Goal: Transaction & Acquisition: Subscribe to service/newsletter

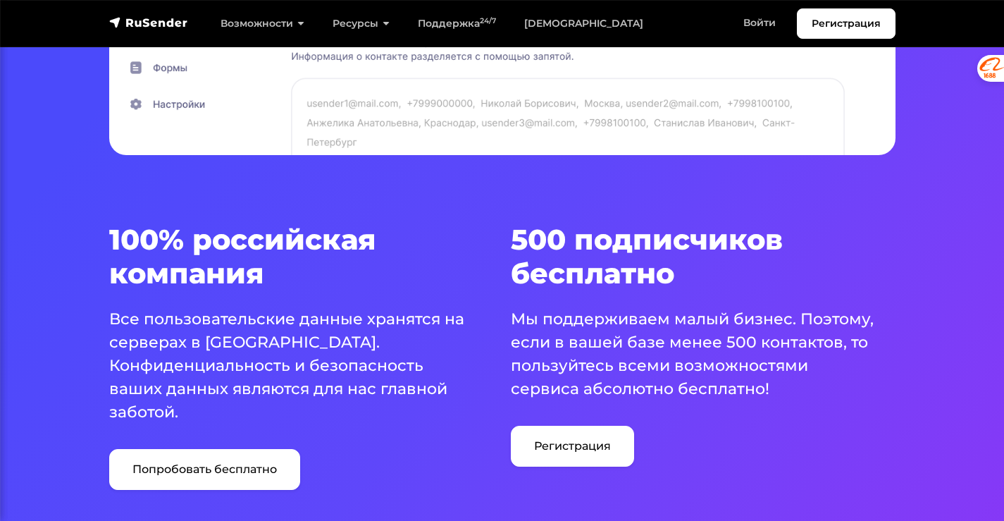
scroll to position [775, 0]
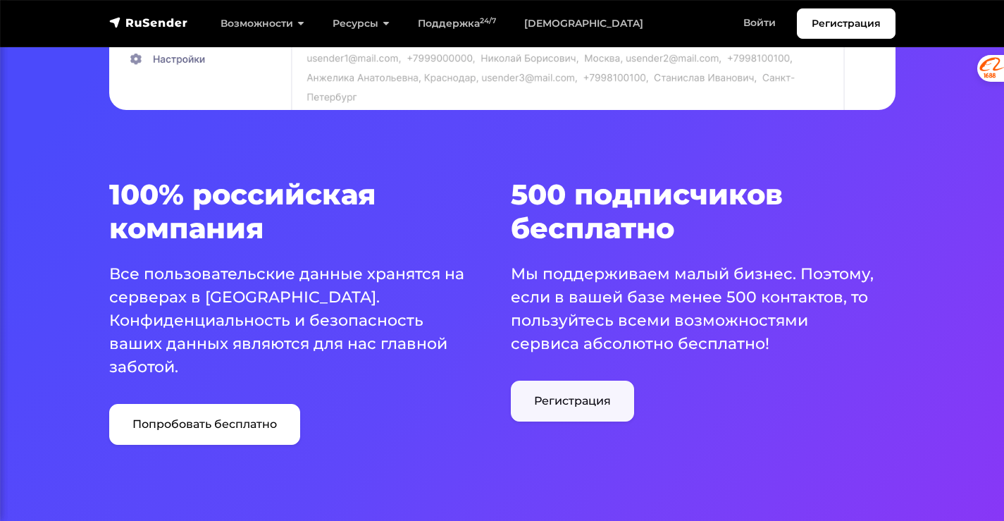
click at [567, 402] on link "Регистрация" at bounding box center [572, 400] width 123 height 41
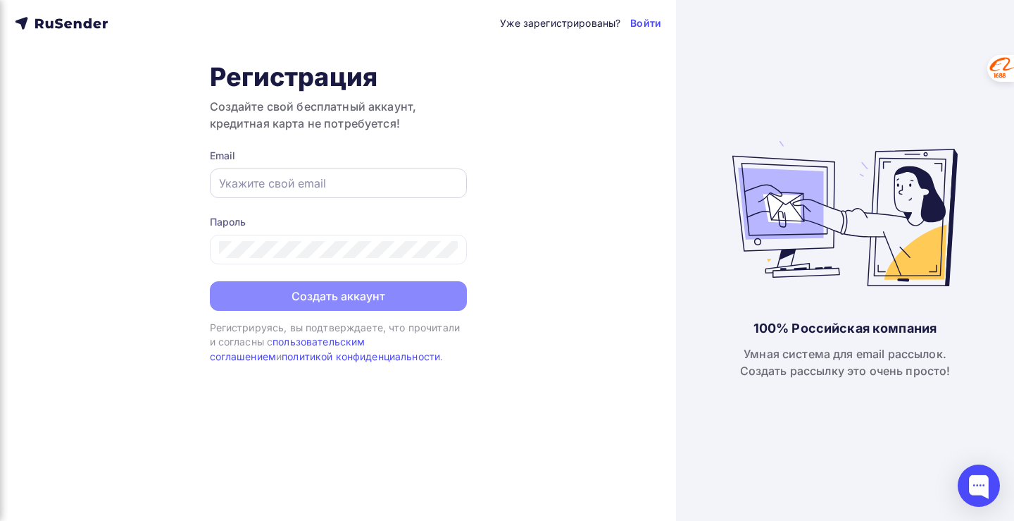
click at [273, 179] on input "text" at bounding box center [338, 183] width 239 height 17
paste input "NEYROshcool@yandex.r"
type input "[EMAIL_ADDRESS][DOMAIN_NAME]"
click at [509, 190] on div "Уже зарегистрированы? Войти Регистрация Создайте свой бесплатный аккаунт, креди…" at bounding box center [338, 260] width 676 height 521
drag, startPoint x: 377, startPoint y: 186, endPoint x: 216, endPoint y: 185, distance: 160.6
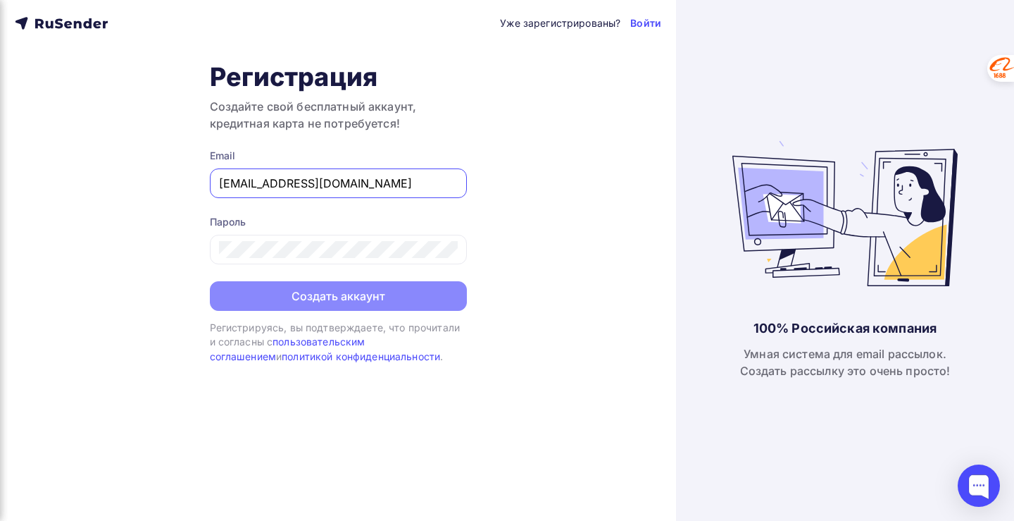
click at [216, 185] on div "NEYROshcool@yandex.ru" at bounding box center [338, 183] width 257 height 30
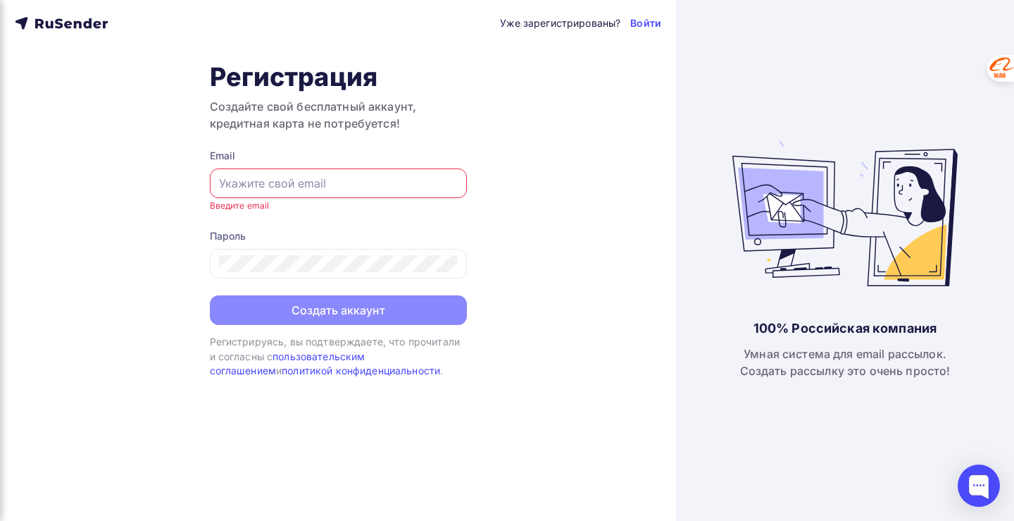
click at [313, 326] on div "Регистрация Создайте свой бесплатный аккаунт, кредитная карта не потребуется! E…" at bounding box center [338, 219] width 257 height 316
click at [389, 385] on div "Уже зарегистрированы? Войти Регистрация Создайте свой бесплатный аккаунт, креди…" at bounding box center [338, 260] width 676 height 521
click at [364, 358] on link "пользовательским соглашением" at bounding box center [288, 363] width 156 height 26
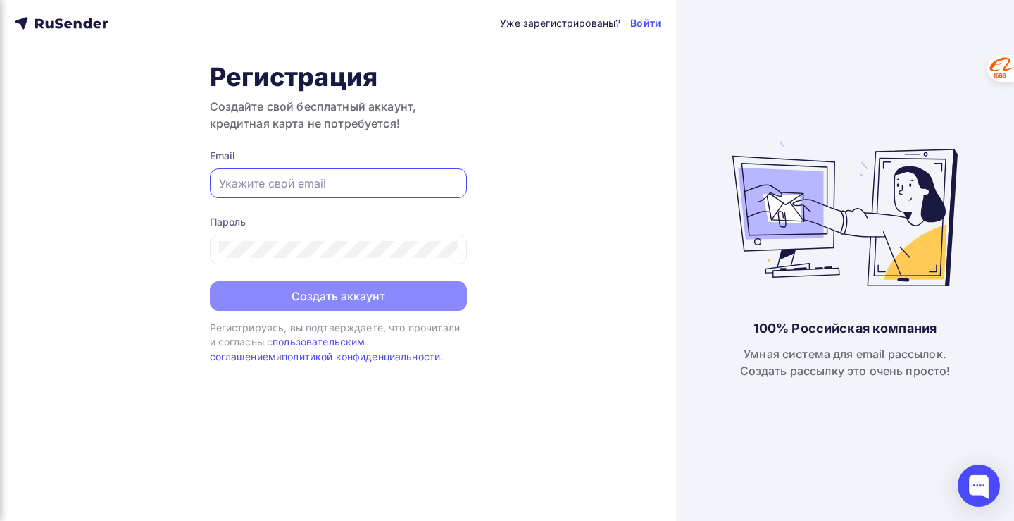
click at [285, 179] on input "text" at bounding box center [338, 183] width 239 height 17
paste input "NEYROshcool@yandex.ru"
type input "NEYROshcool@yandex.ru"
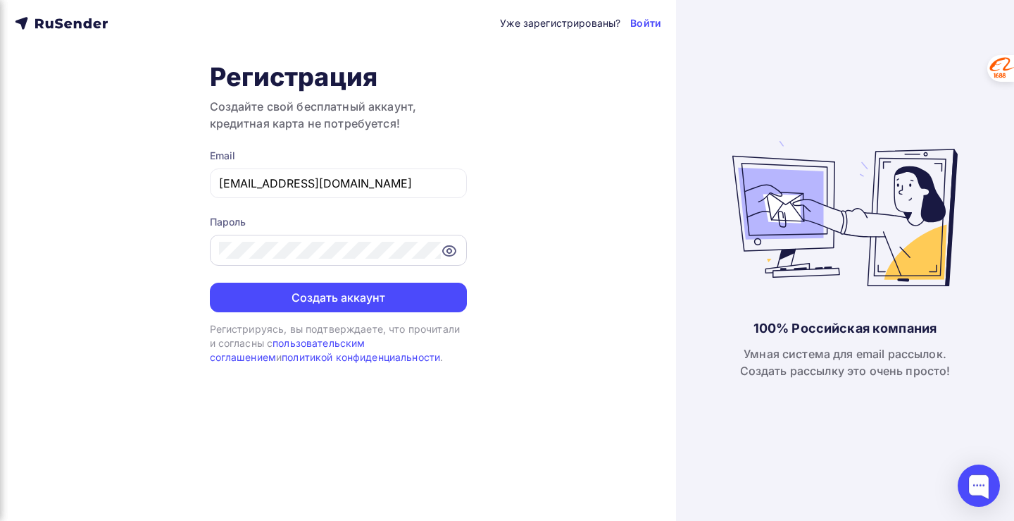
click at [449, 254] on icon at bounding box center [449, 250] width 17 height 17
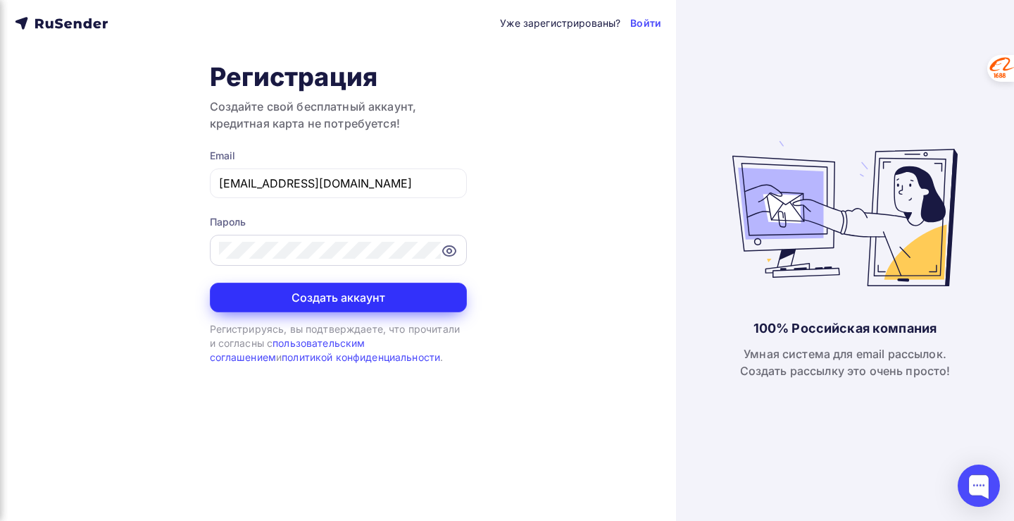
click at [318, 297] on button "Создать аккаунт" at bounding box center [338, 297] width 257 height 30
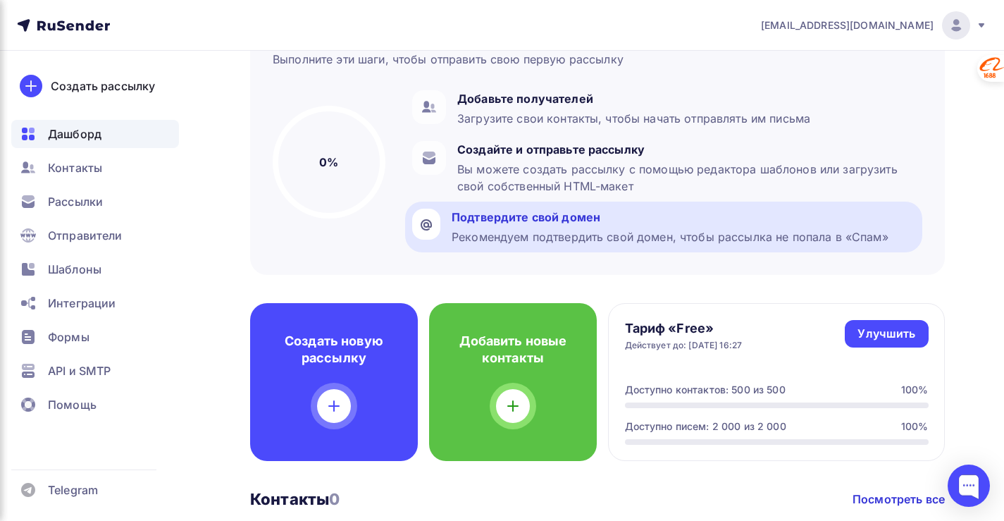
scroll to position [141, 0]
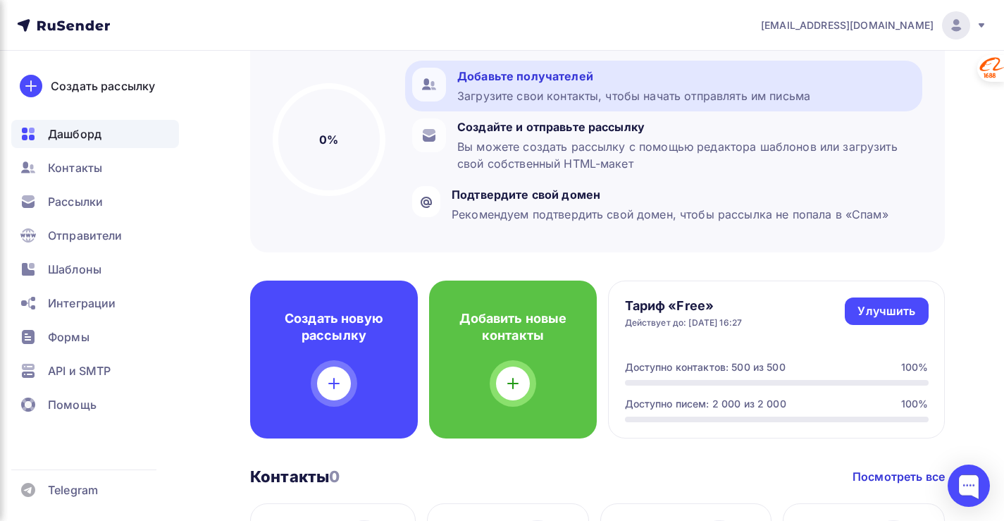
click at [542, 76] on div "Добавьте получателей" at bounding box center [633, 76] width 353 height 17
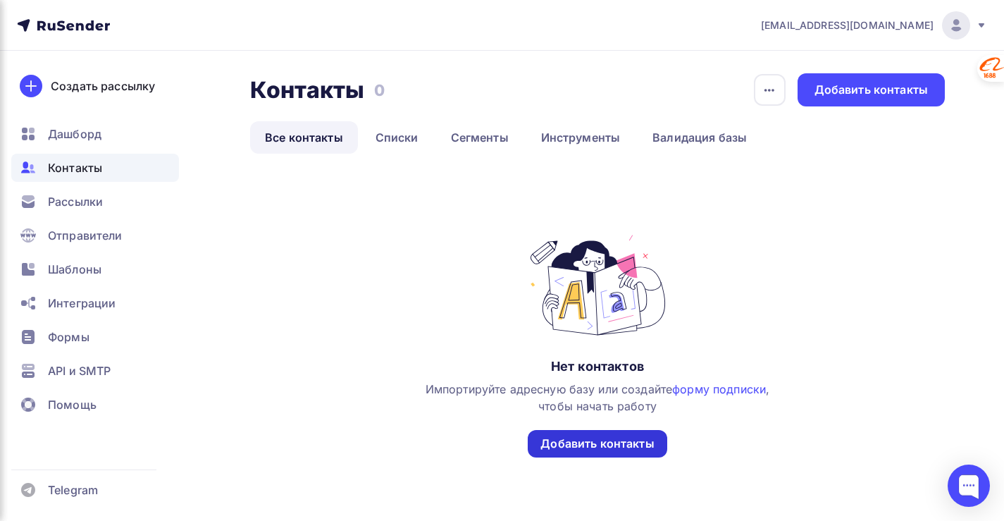
click at [544, 445] on div "Добавить контакты" at bounding box center [596, 443] width 113 height 16
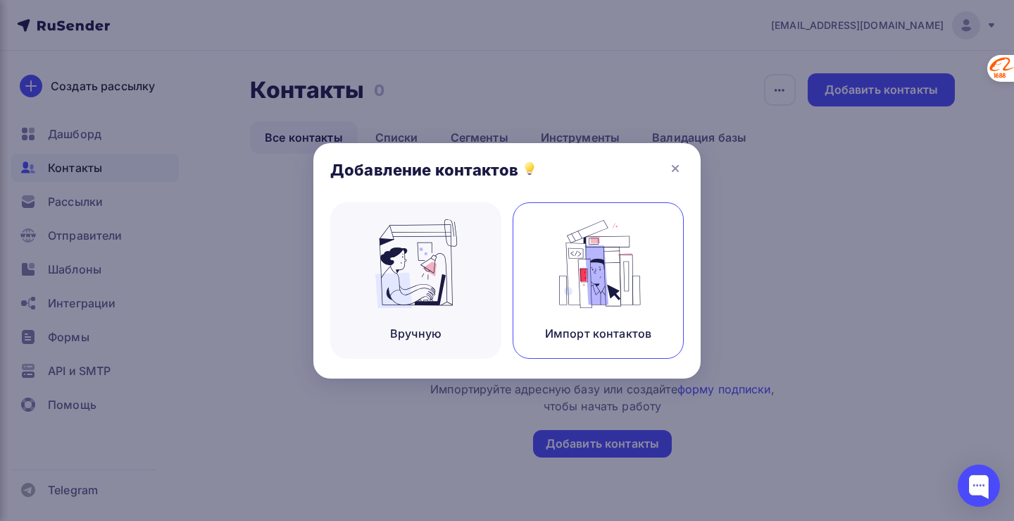
click at [571, 351] on div "Импорт контактов" at bounding box center [598, 280] width 171 height 156
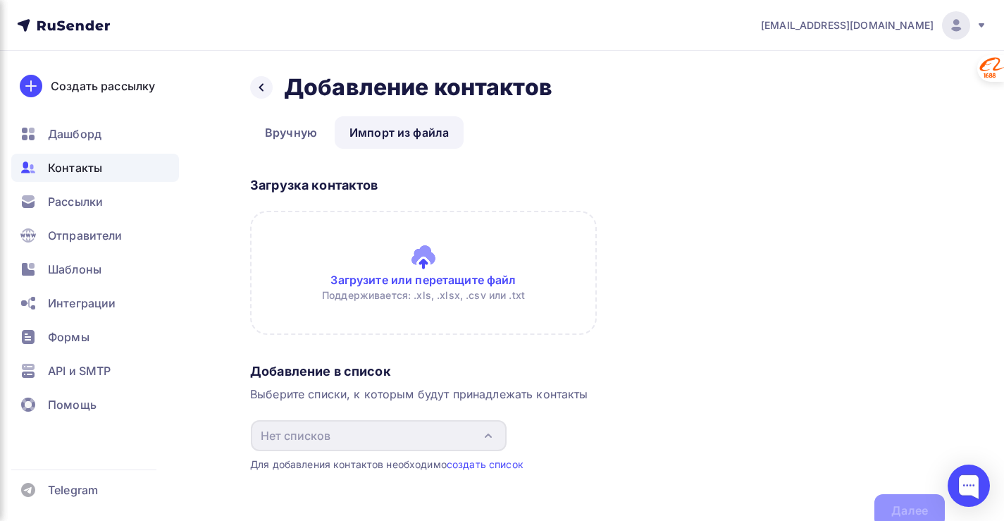
scroll to position [63, 0]
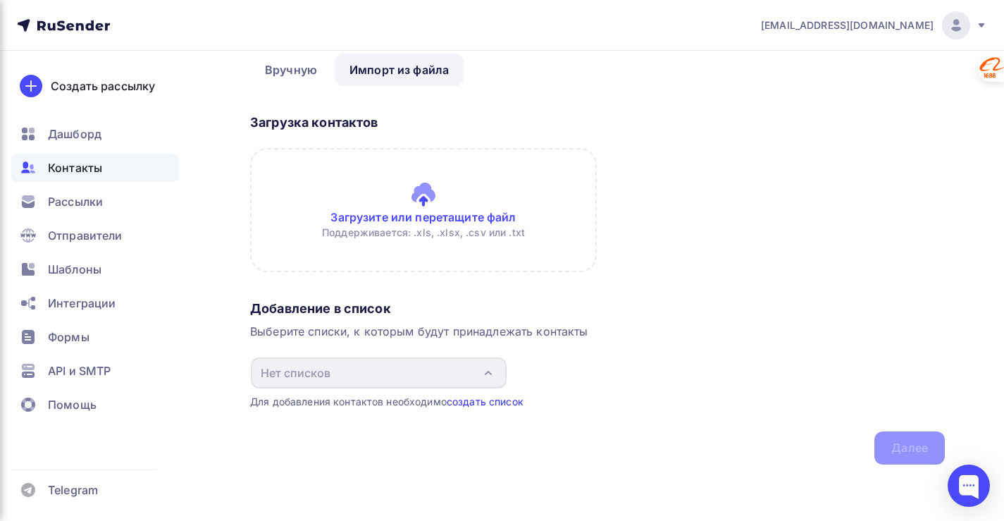
click at [503, 403] on link "создать список" at bounding box center [485, 401] width 77 height 12
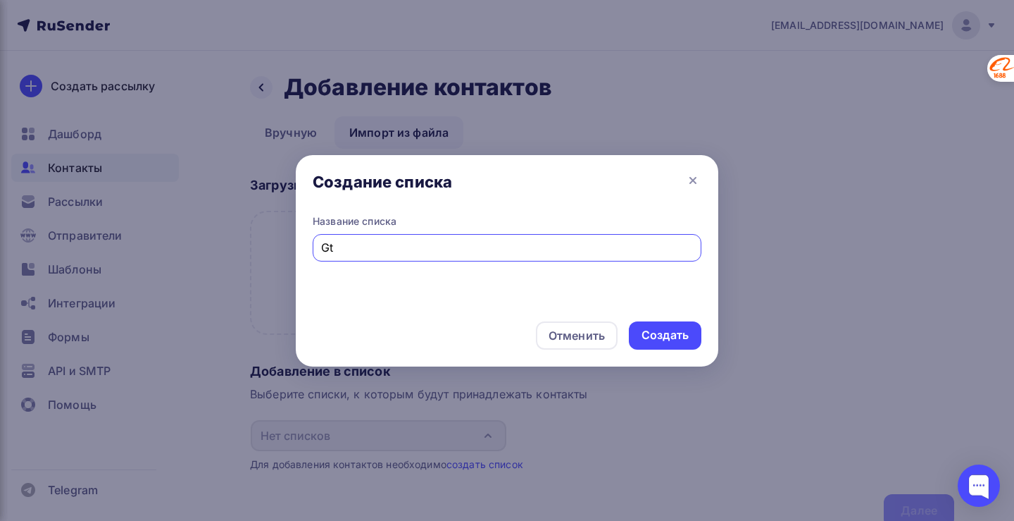
type input "G"
type input "Первый"
click at [665, 344] on div "Создать" at bounding box center [665, 335] width 73 height 28
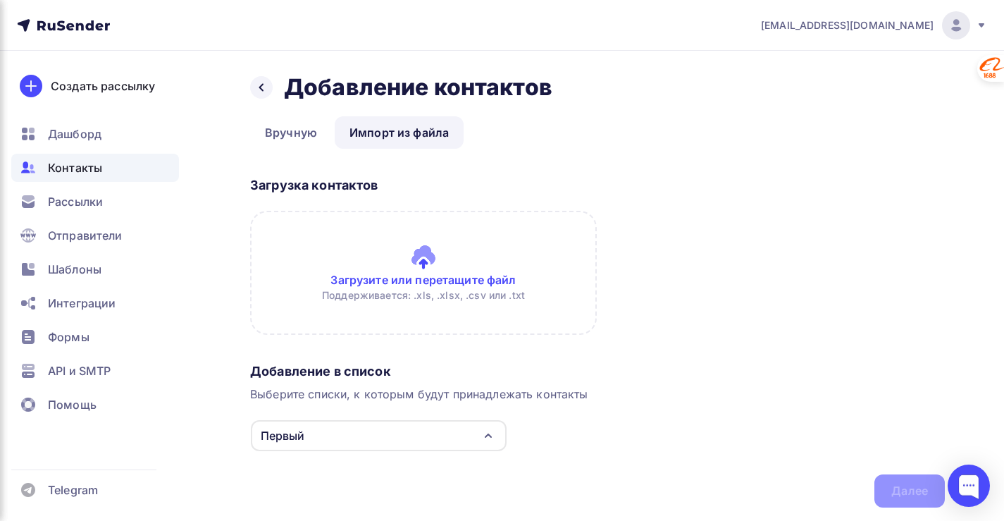
scroll to position [43, 0]
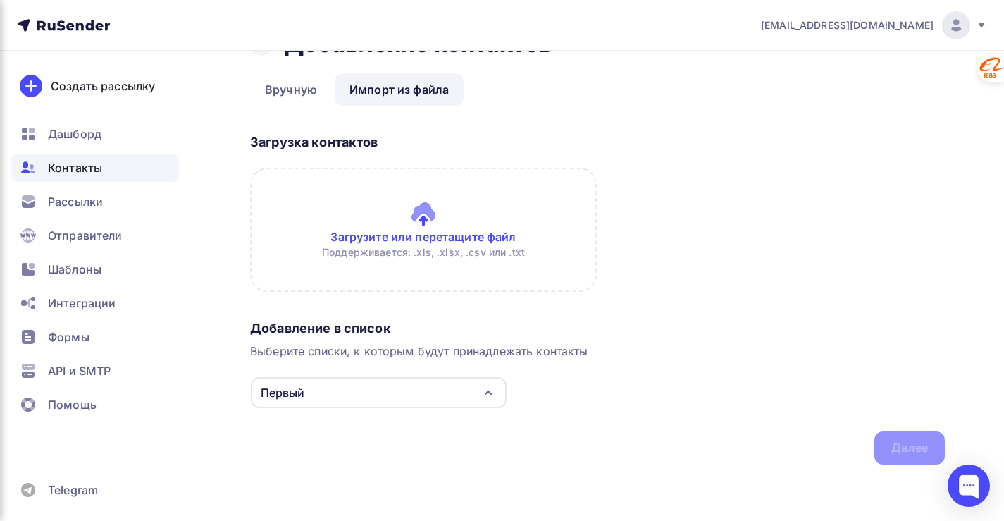
click at [319, 396] on div "Первый" at bounding box center [379, 392] width 256 height 31
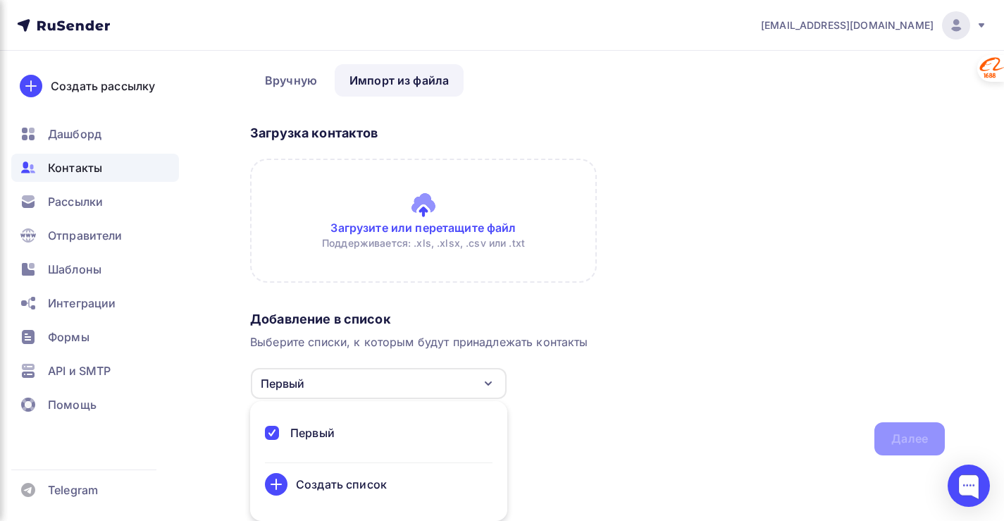
click at [317, 435] on div "Первый" at bounding box center [312, 432] width 44 height 17
click at [272, 432] on div at bounding box center [272, 432] width 14 height 14
click at [419, 228] on input "file" at bounding box center [423, 221] width 347 height 124
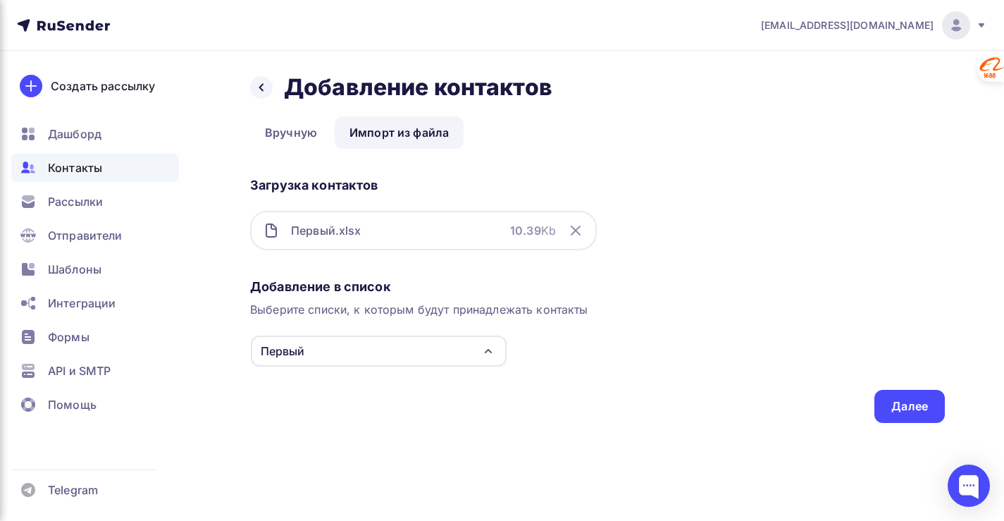
scroll to position [0, 0]
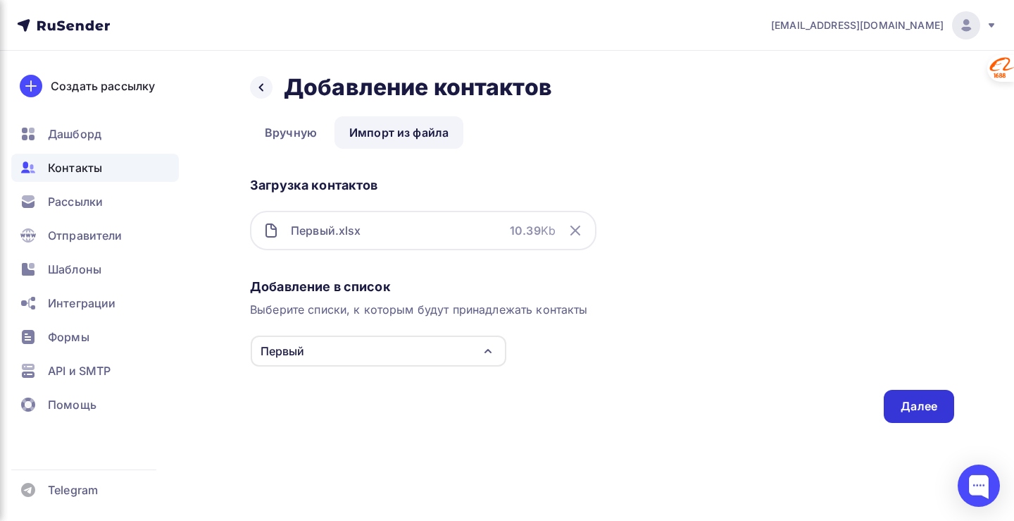
click at [917, 411] on div "Далее" at bounding box center [919, 406] width 37 height 16
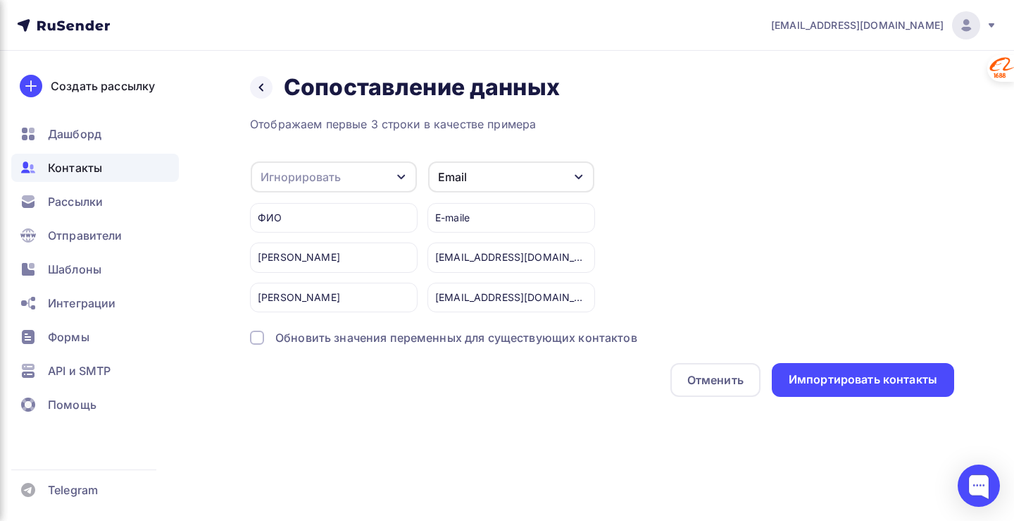
click at [403, 177] on icon "button" at bounding box center [401, 177] width 8 height 5
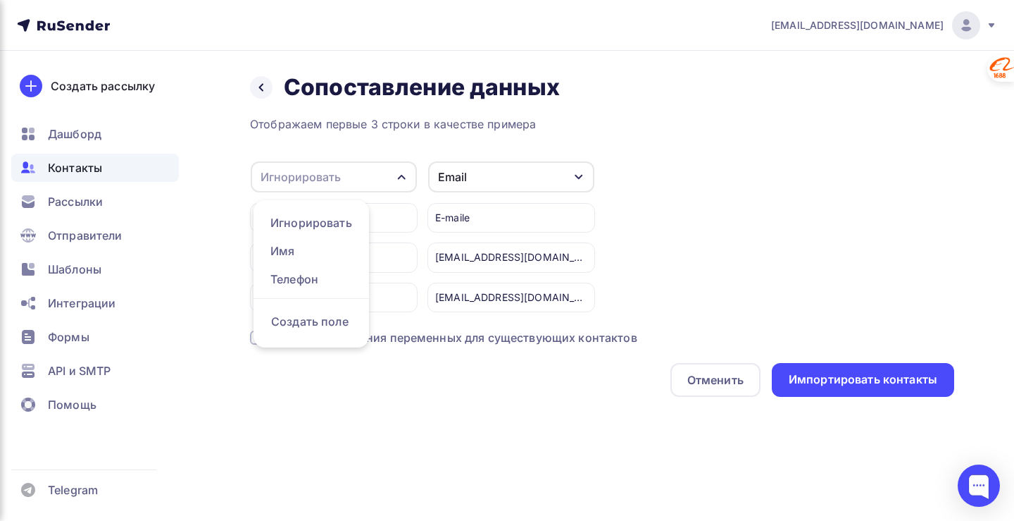
click at [403, 177] on icon "button" at bounding box center [402, 177] width 8 height 5
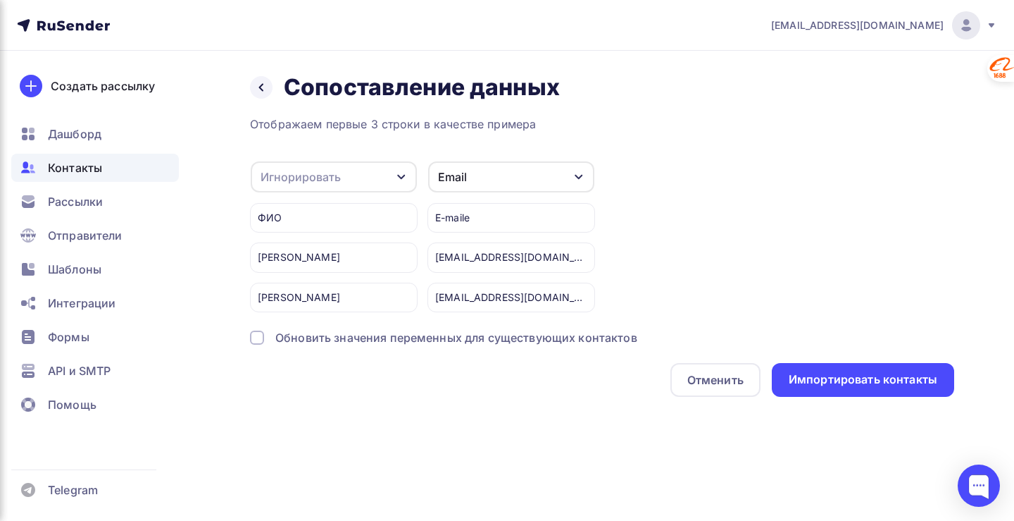
click at [402, 177] on icon "button" at bounding box center [401, 177] width 8 height 5
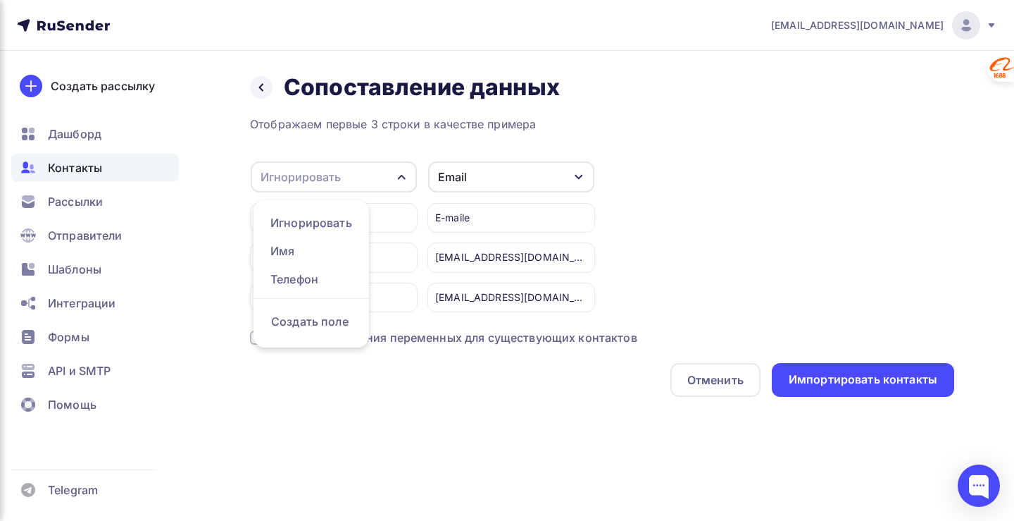
click at [402, 177] on icon "button" at bounding box center [401, 176] width 11 height 11
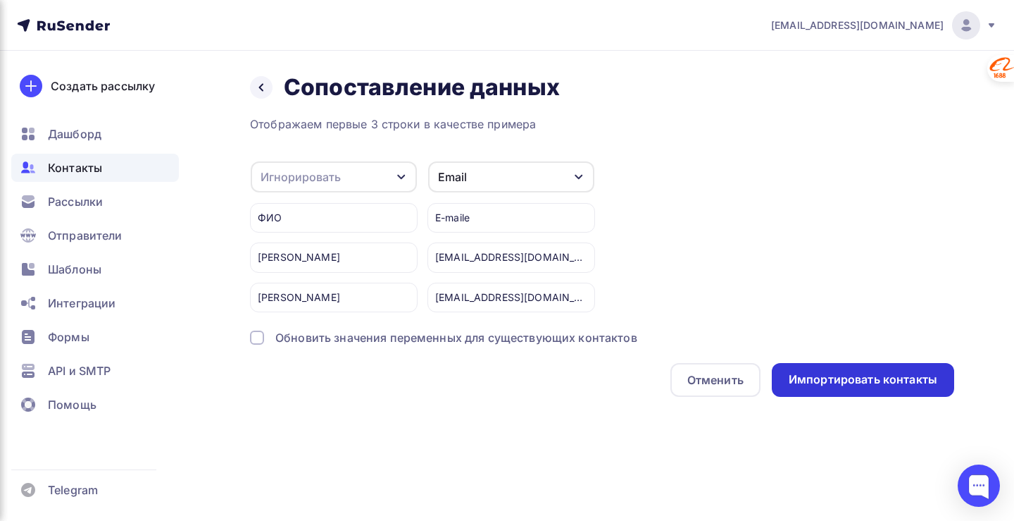
click at [823, 381] on div "Импортировать контакты" at bounding box center [863, 379] width 149 height 16
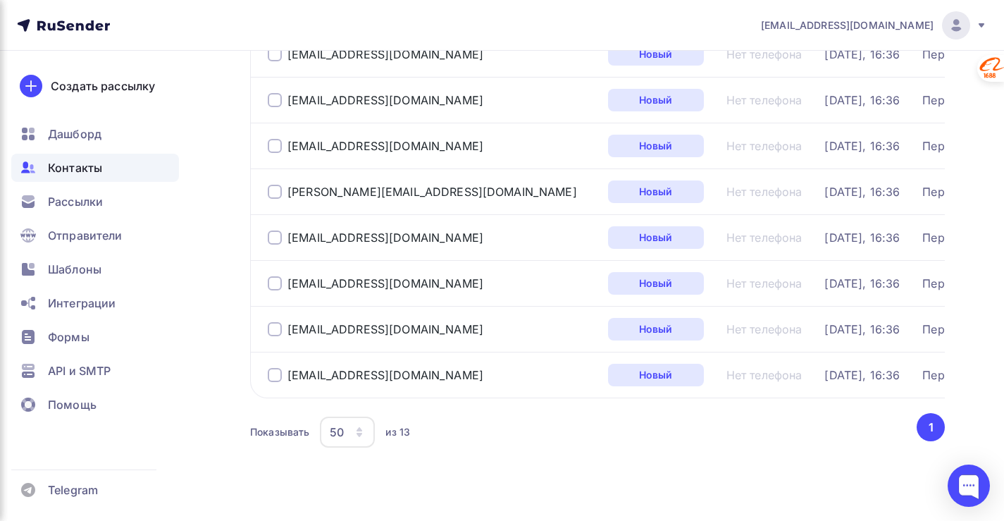
scroll to position [484, 0]
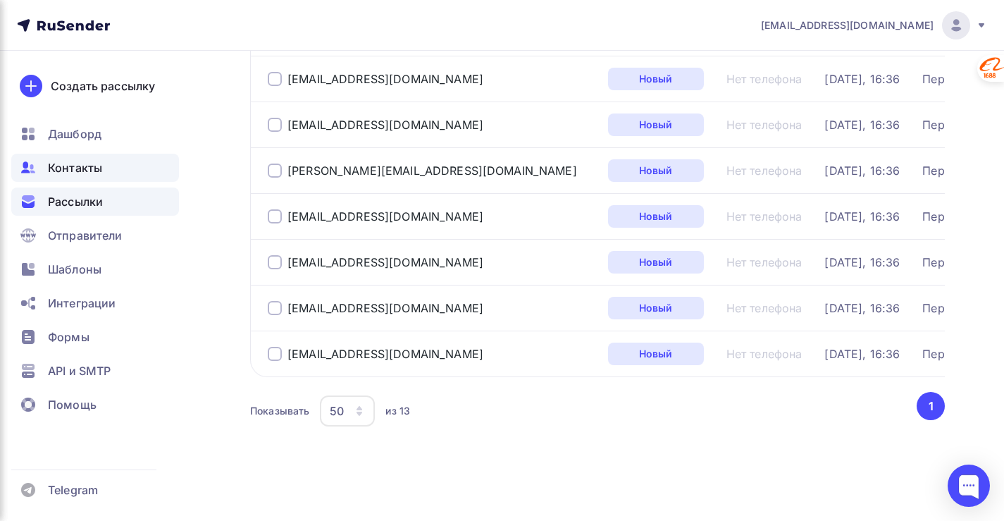
click at [68, 202] on span "Рассылки" at bounding box center [75, 201] width 55 height 17
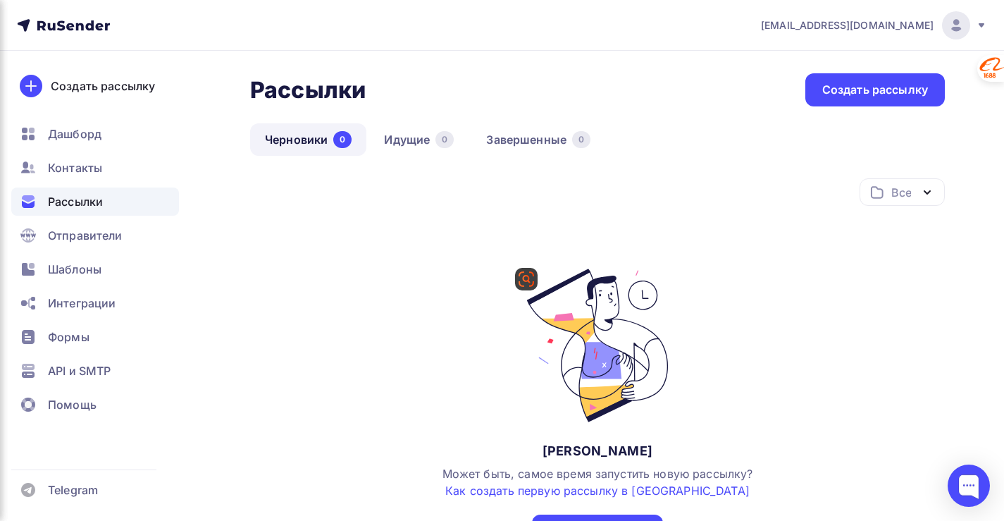
scroll to position [70, 0]
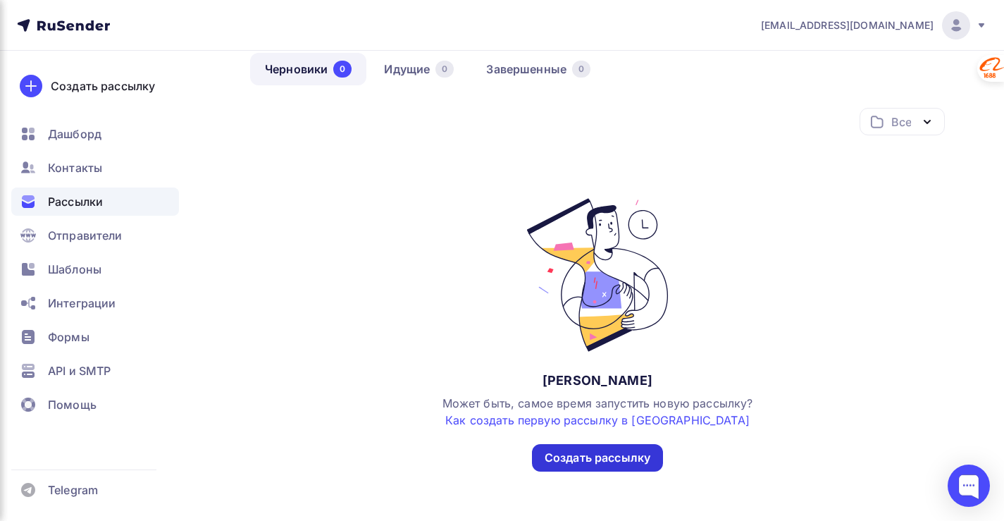
click at [614, 465] on div "Создать рассылку" at bounding box center [598, 457] width 106 height 16
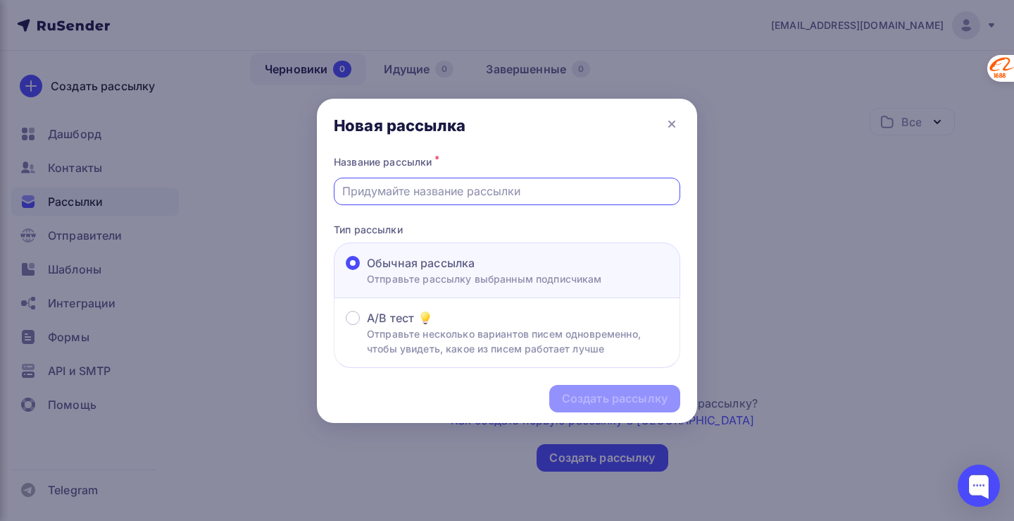
click at [388, 195] on input "text" at bounding box center [507, 190] width 330 height 17
paste input "Экономия 570 000₽ в год без найма новых сотрудников!"
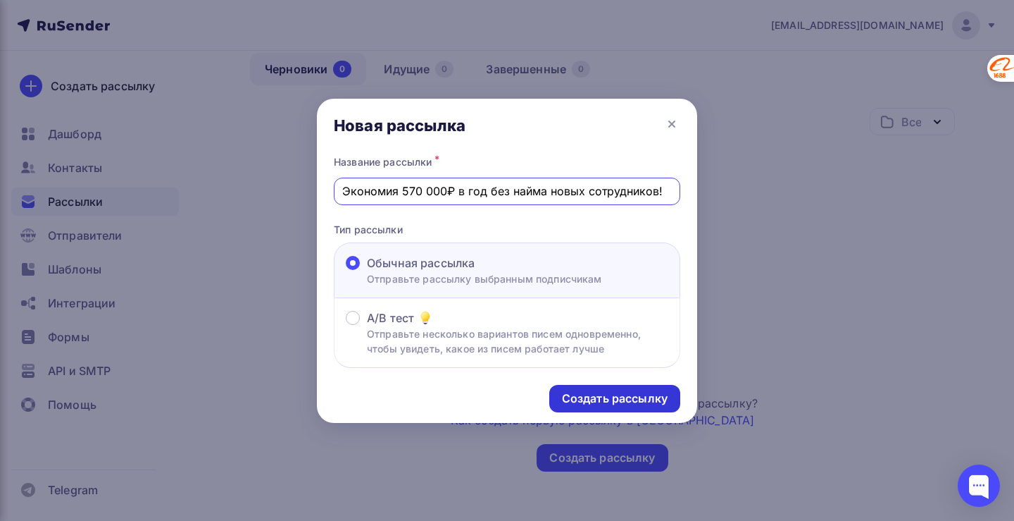
type input "Экономия 570 000₽ в год без найма новых сотрудников!"
click at [604, 392] on div "Создать рассылку" at bounding box center [615, 398] width 106 height 16
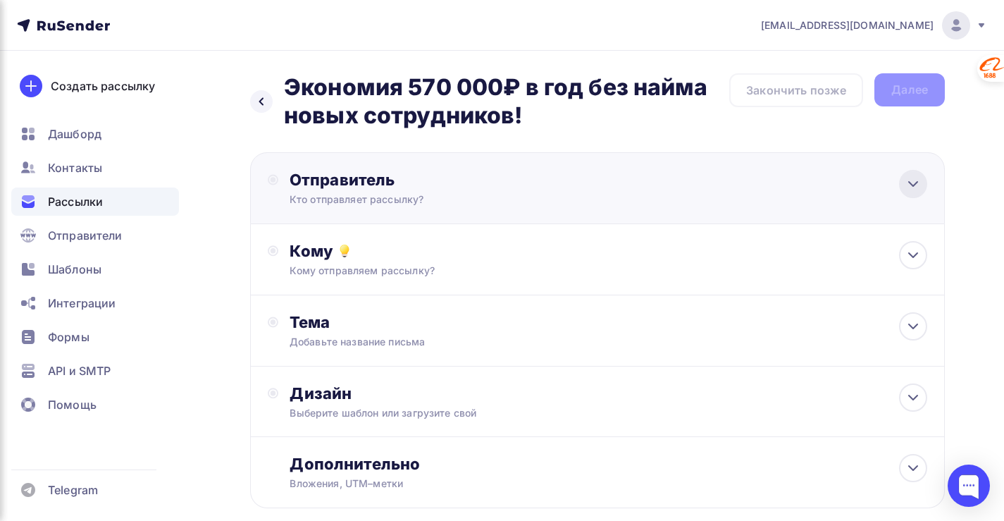
click at [908, 185] on icon at bounding box center [913, 183] width 17 height 17
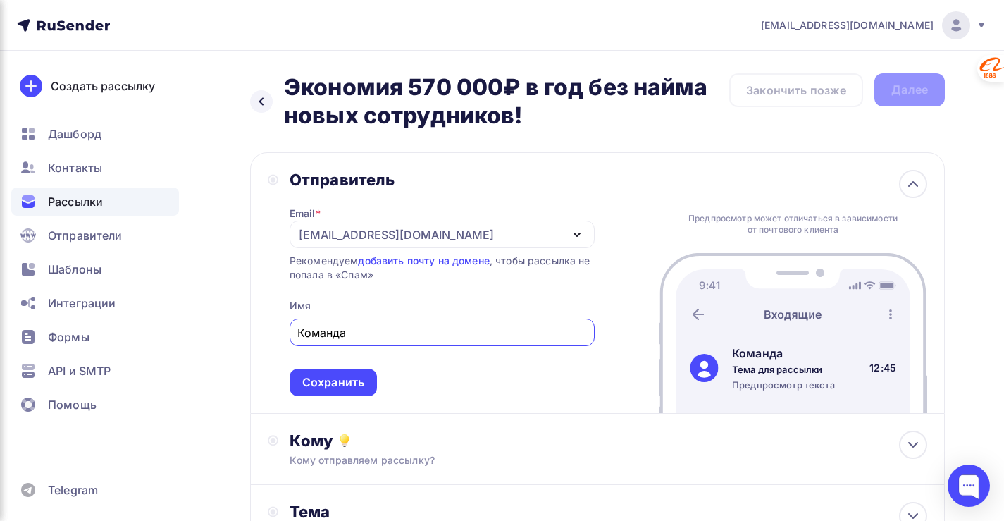
paste input "NEYROschool"
type input "Команда NEYROschool"
click at [321, 377] on div "Сохранить" at bounding box center [333, 382] width 62 height 16
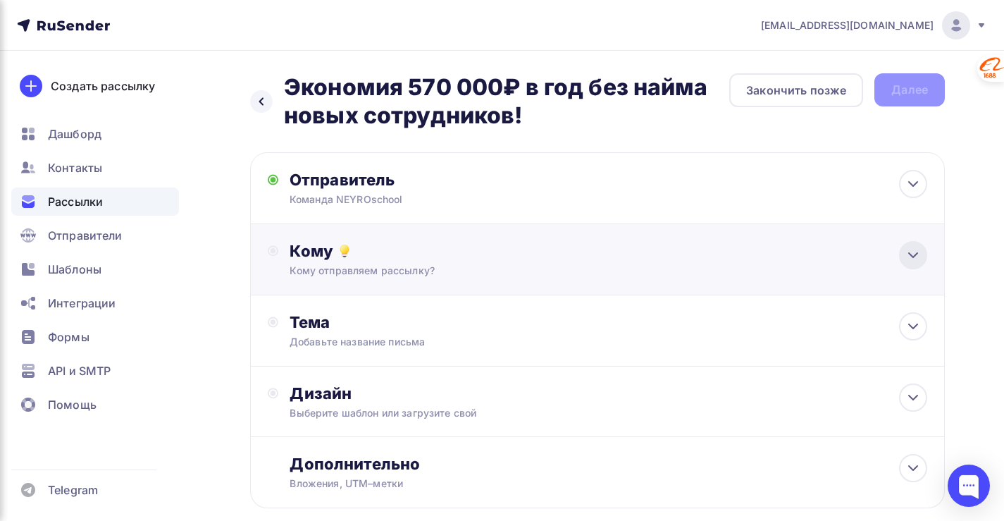
click at [912, 259] on icon at bounding box center [913, 255] width 17 height 17
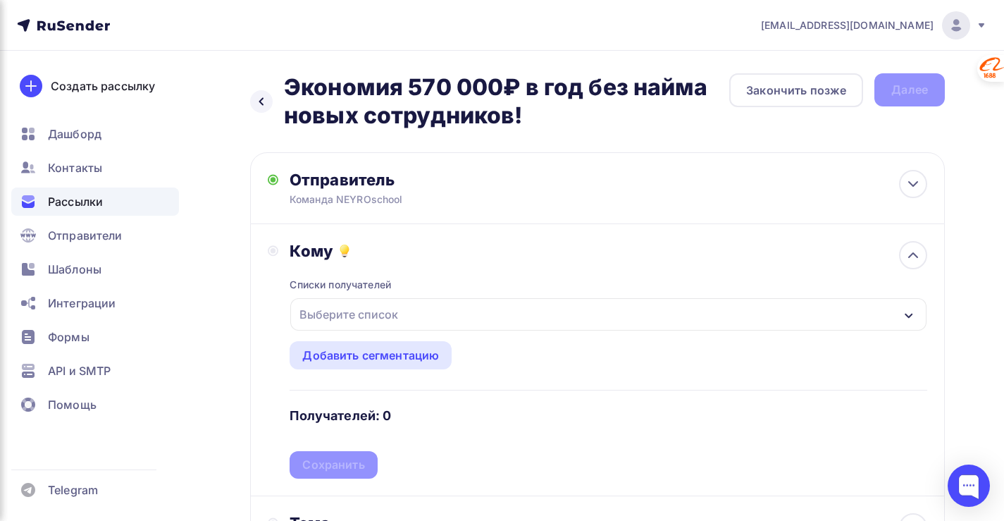
click at [910, 316] on icon "button" at bounding box center [909, 315] width 8 height 5
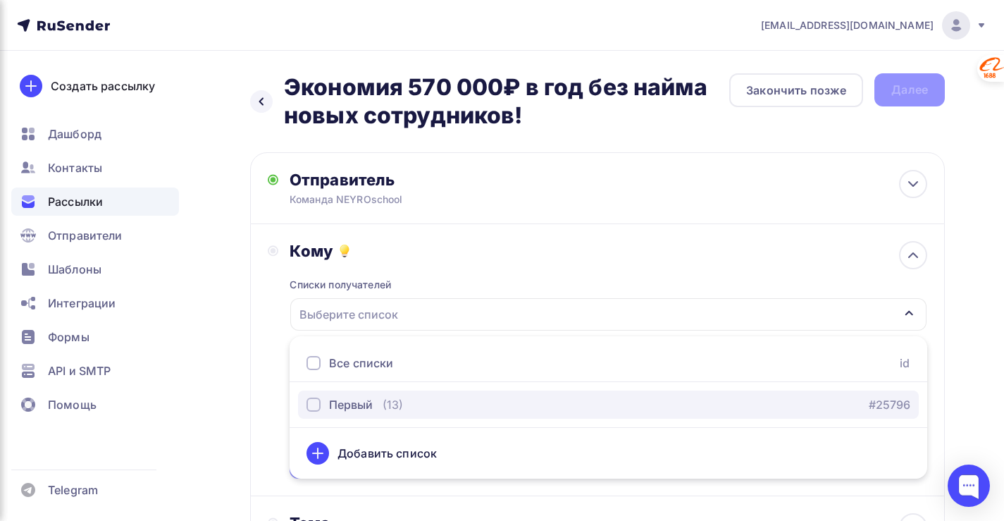
click at [311, 404] on div "button" at bounding box center [313, 404] width 14 height 14
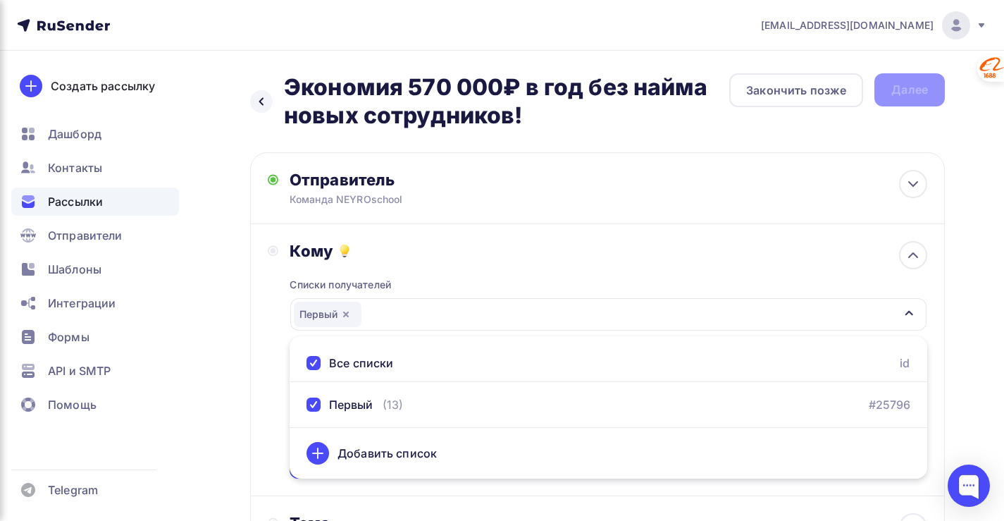
click at [982, 335] on div "Назад Экономия 570 000₽ в год без найма новых сотрудников! Экономия 570 000₽ в …" at bounding box center [502, 425] width 1004 height 749
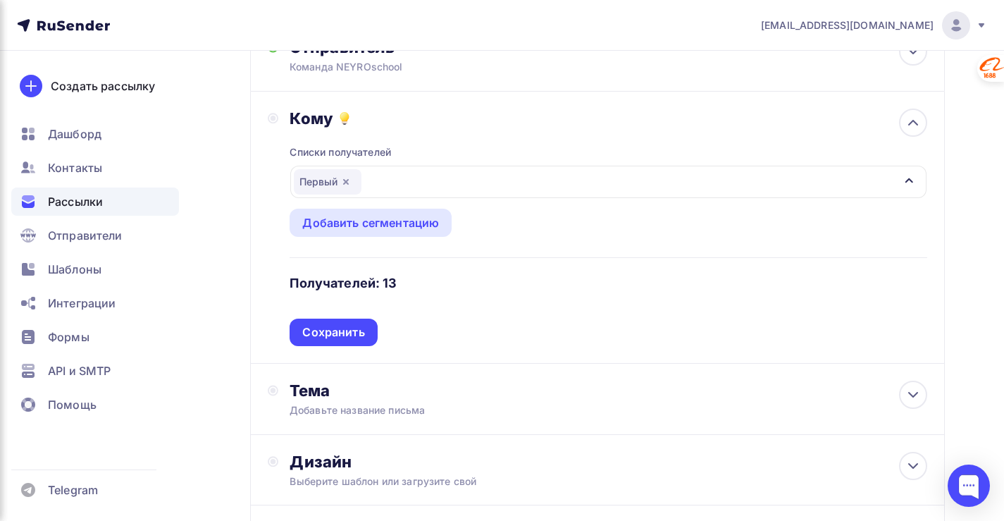
scroll to position [141, 0]
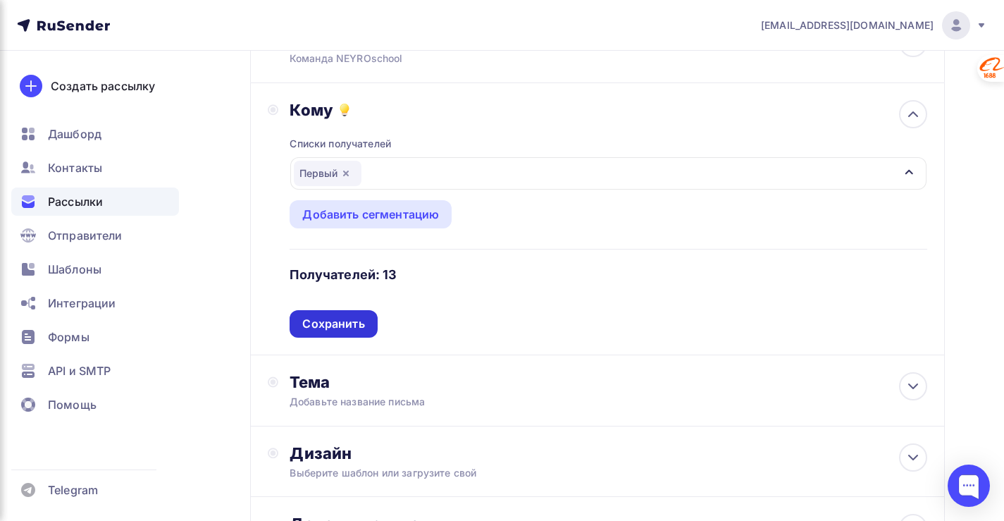
click at [331, 327] on div "Сохранить" at bounding box center [333, 324] width 62 height 16
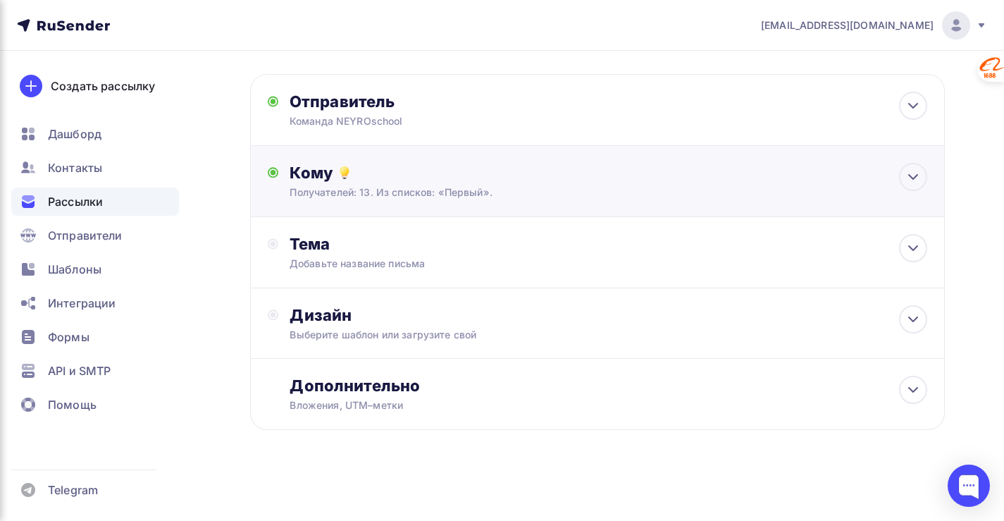
scroll to position [78, 0]
click at [912, 251] on icon at bounding box center [913, 248] width 17 height 17
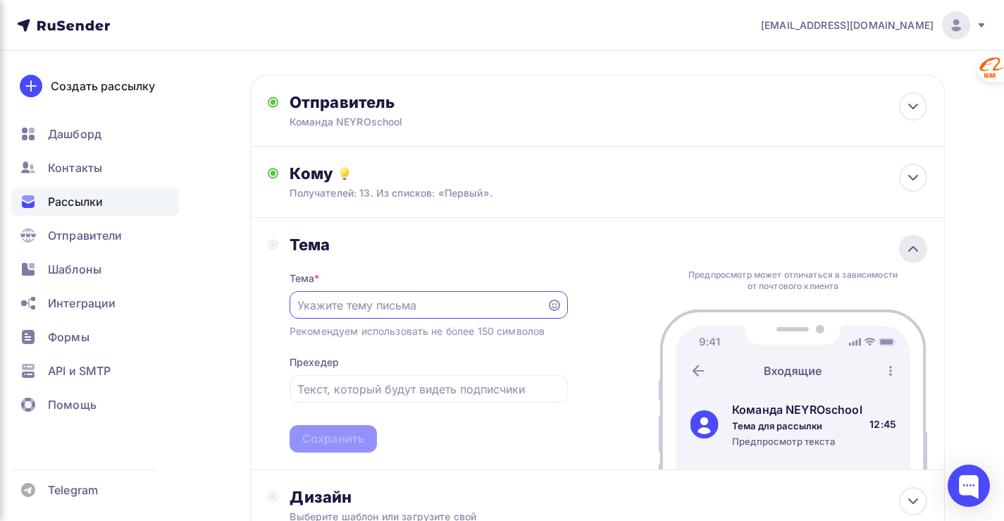
scroll to position [0, 0]
paste input "Экономия 570 000₽ в год без найма новых сотрудников!"
type input "Экономия 570 000₽ в год без найма новых сотрудников!"
click at [313, 439] on div "Сохранить" at bounding box center [333, 438] width 62 height 16
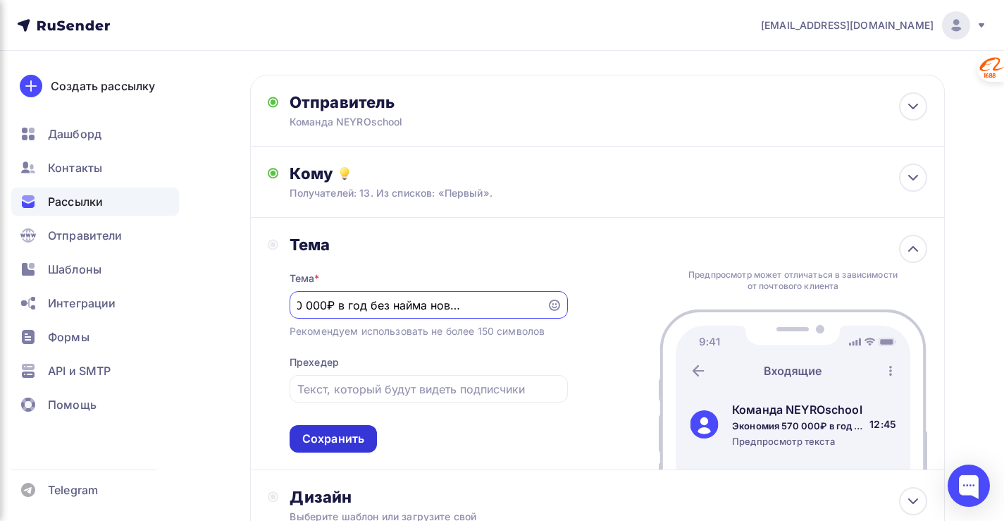
scroll to position [0, 0]
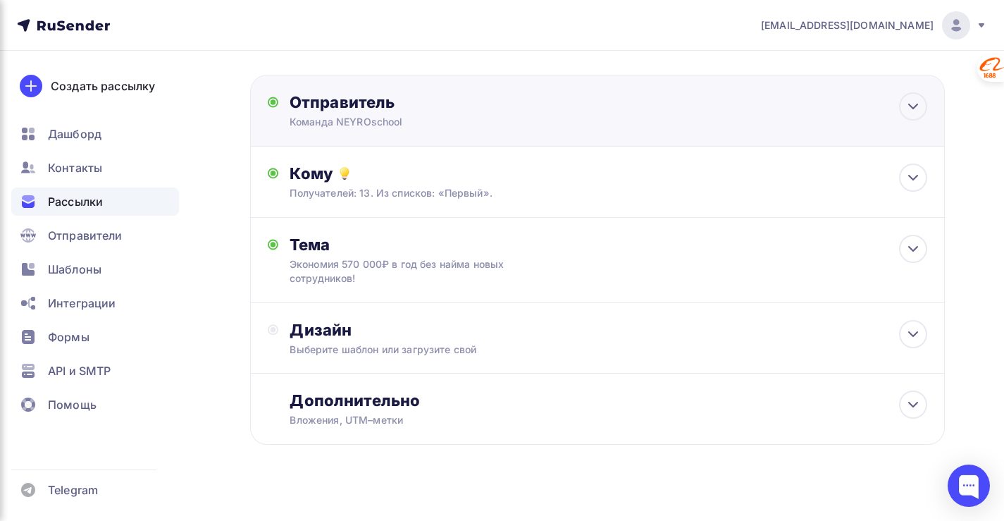
click at [364, 106] on div "Отправитель" at bounding box center [442, 102] width 305 height 20
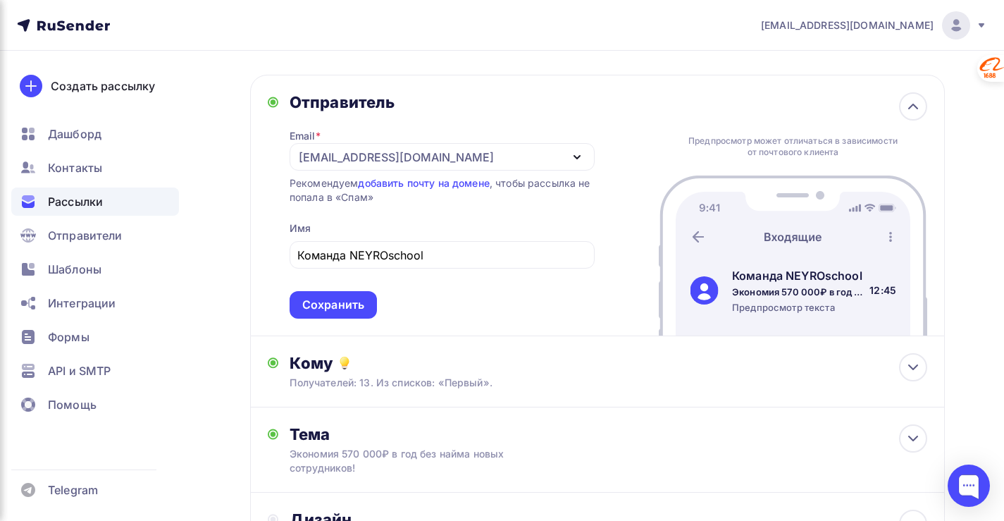
click at [362, 106] on div "Отправитель" at bounding box center [442, 102] width 305 height 20
click at [921, 103] on icon at bounding box center [913, 106] width 17 height 17
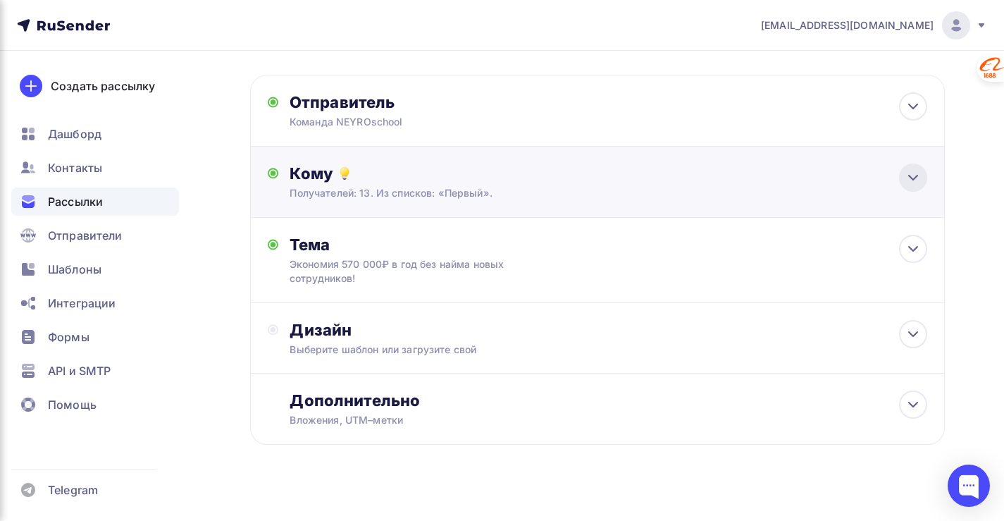
click at [915, 178] on icon at bounding box center [913, 177] width 8 height 4
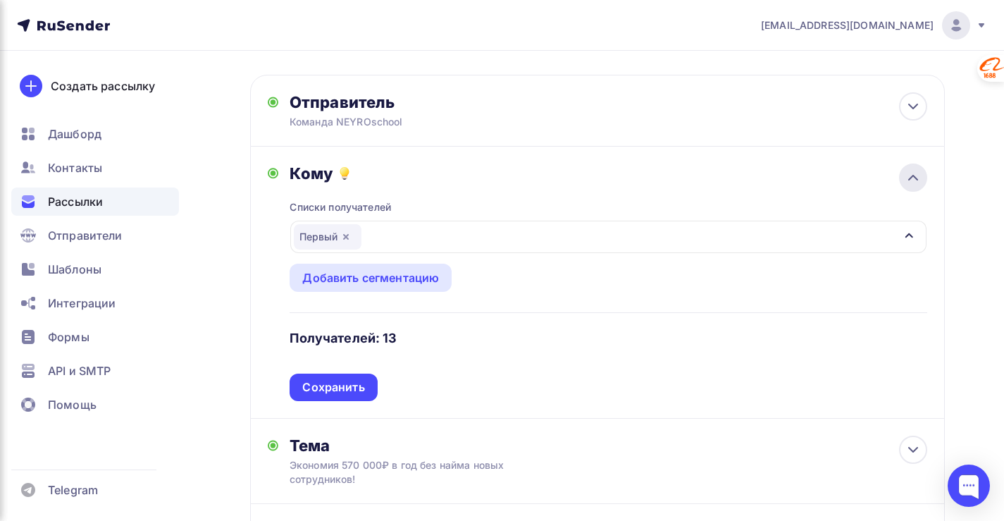
click at [915, 178] on icon at bounding box center [913, 177] width 8 height 4
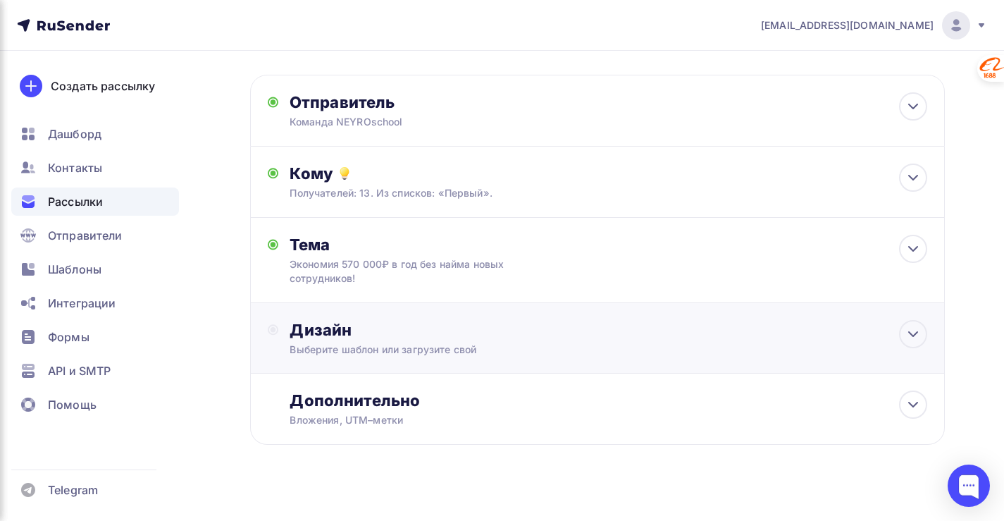
click at [344, 335] on div "Дизайн" at bounding box center [609, 330] width 638 height 20
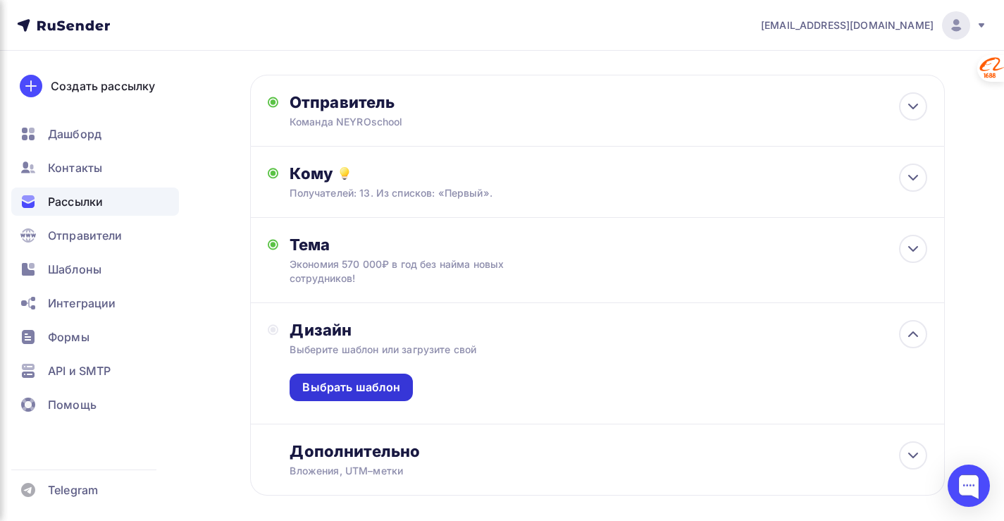
click at [362, 386] on div "Выбрать шаблон" at bounding box center [351, 387] width 98 height 16
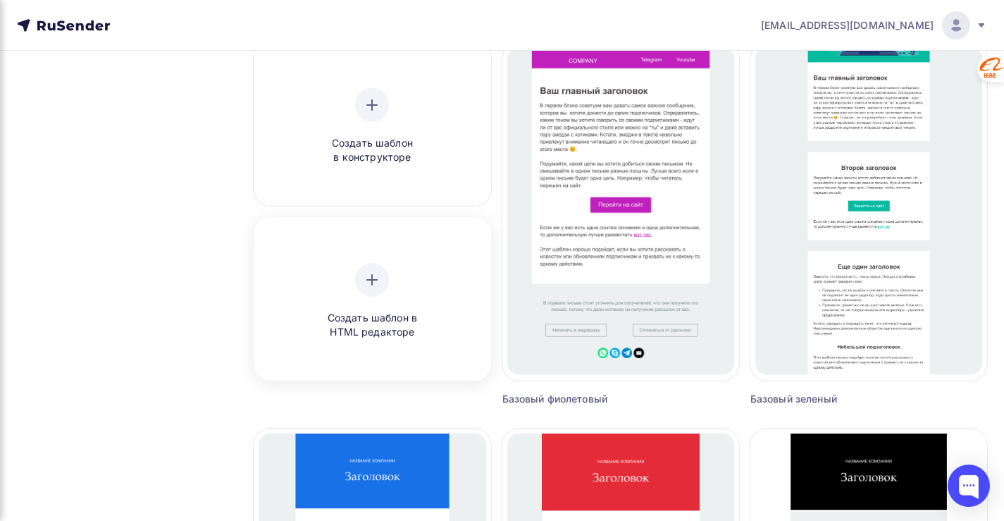
scroll to position [141, 0]
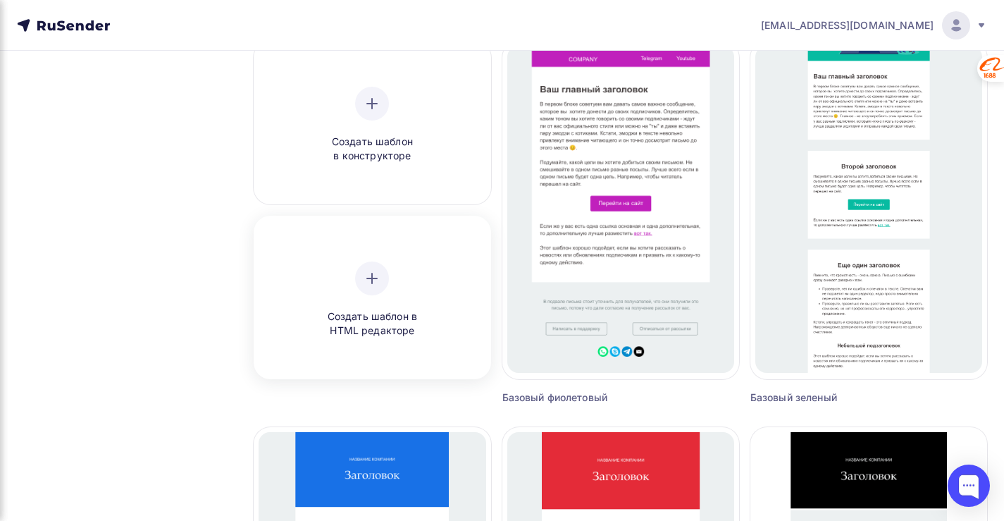
click at [376, 280] on icon at bounding box center [372, 278] width 17 height 17
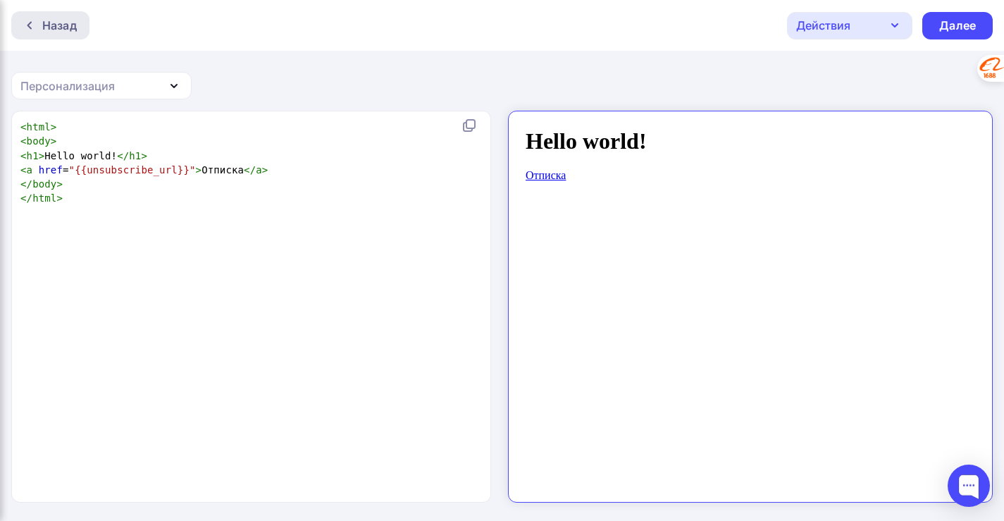
click at [69, 25] on div "Назад" at bounding box center [59, 25] width 35 height 17
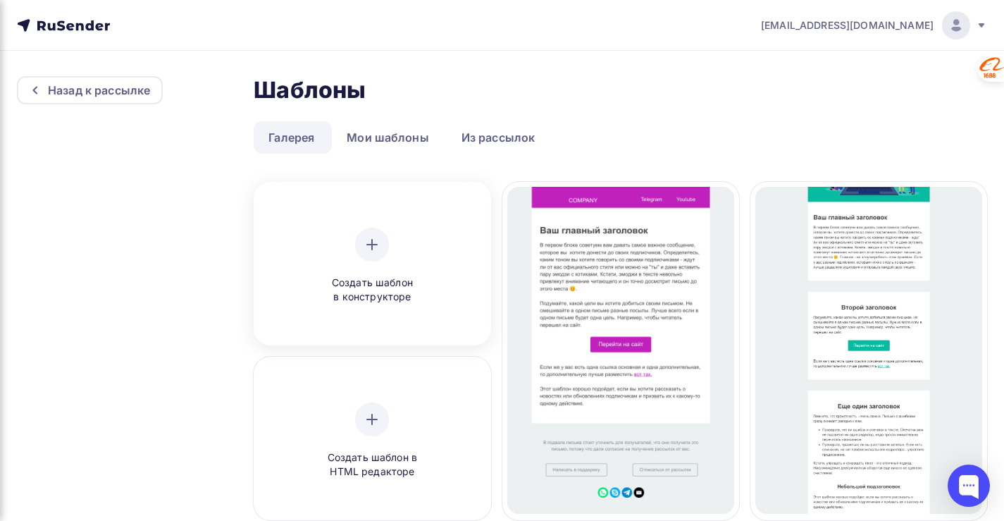
click at [377, 247] on icon at bounding box center [372, 244] width 17 height 17
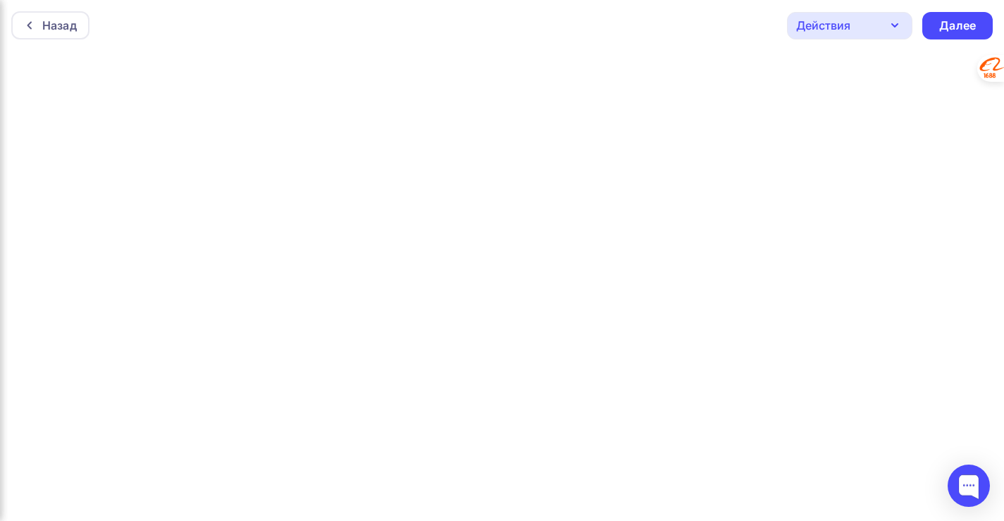
scroll to position [4, 0]
click at [961, 20] on div "Далее" at bounding box center [957, 22] width 37 height 16
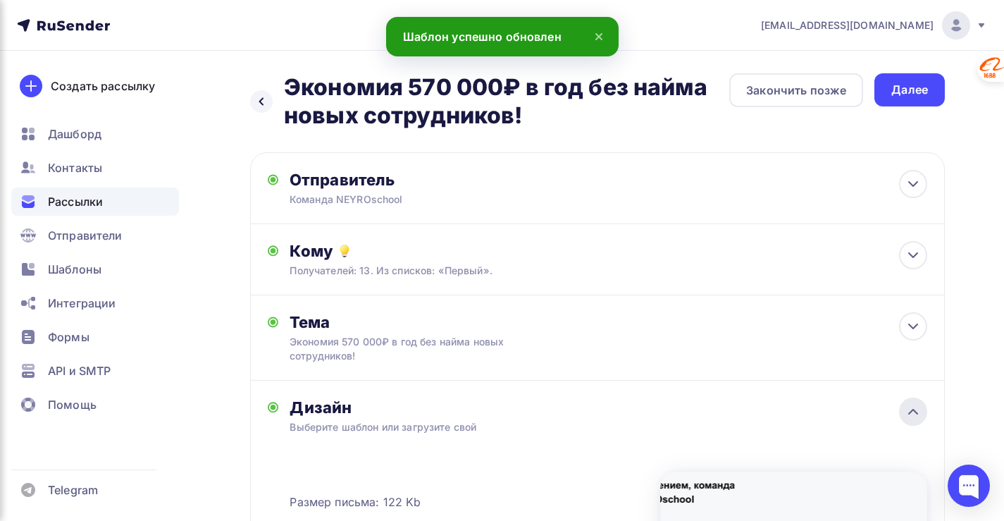
click at [910, 409] on icon at bounding box center [913, 411] width 17 height 17
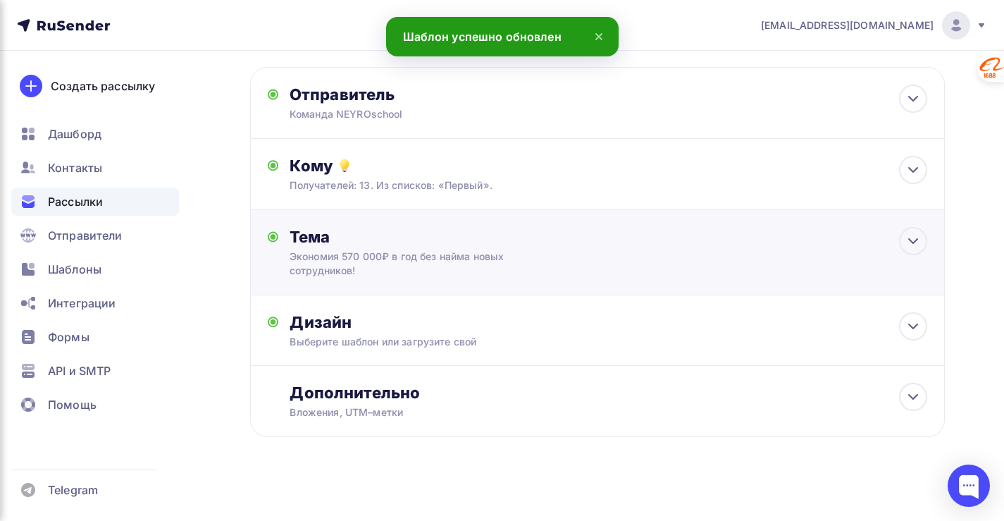
scroll to position [92, 0]
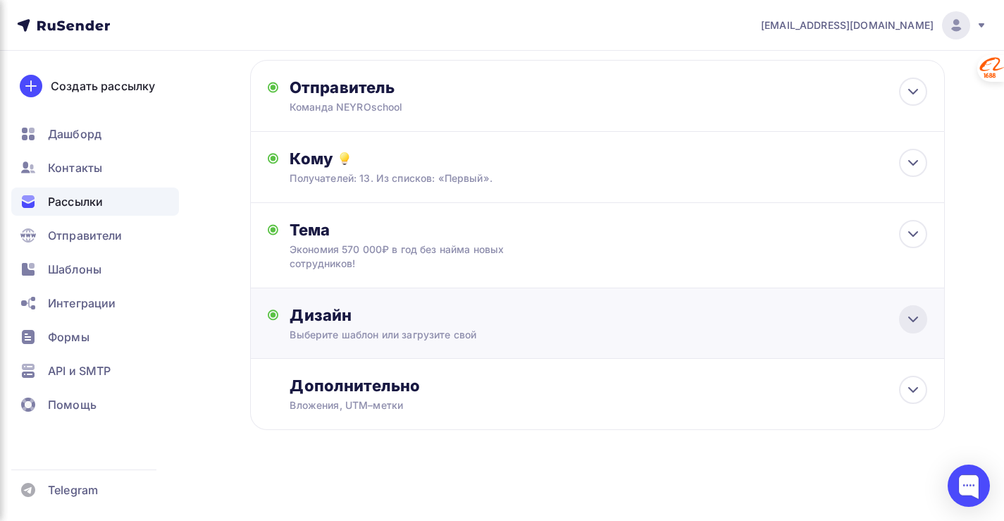
click at [904, 318] on div at bounding box center [913, 319] width 28 height 28
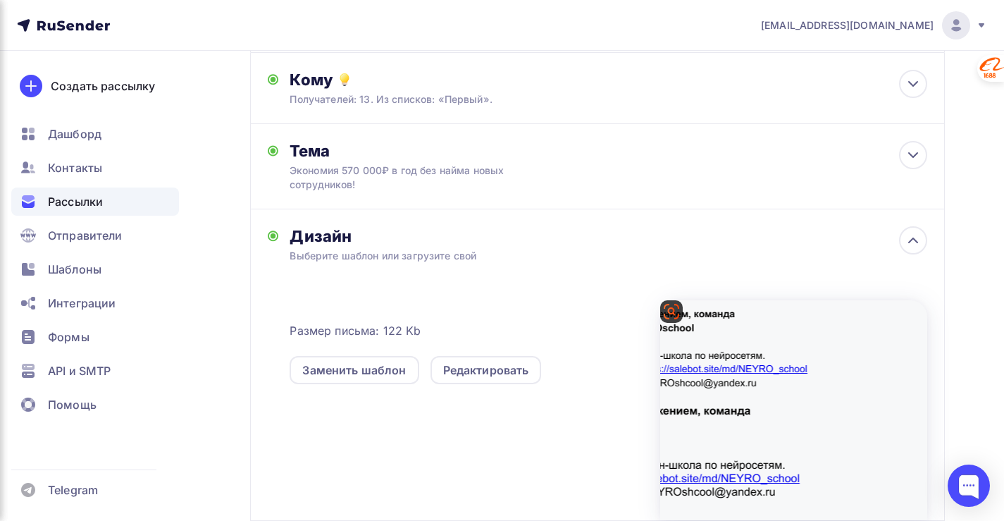
scroll to position [333, 0]
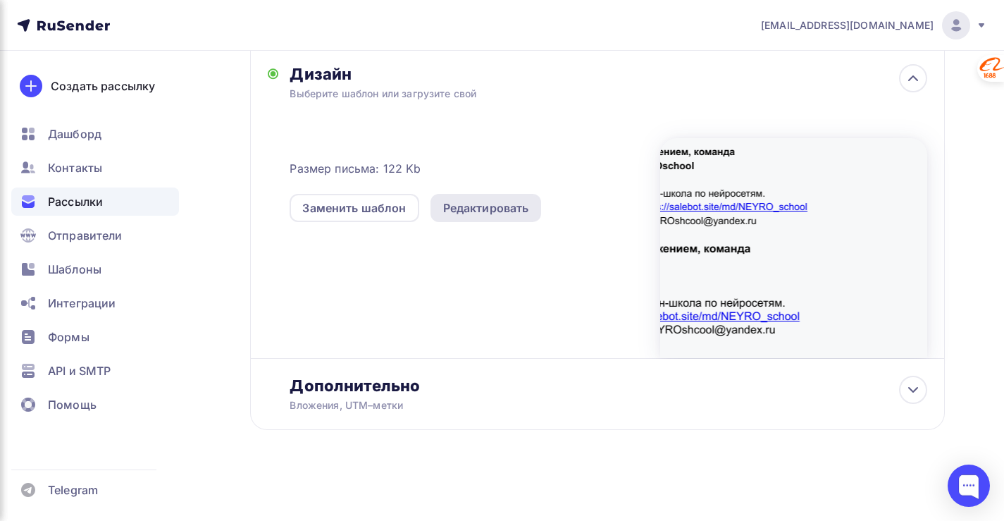
click at [464, 212] on div "Редактировать" at bounding box center [486, 207] width 86 height 17
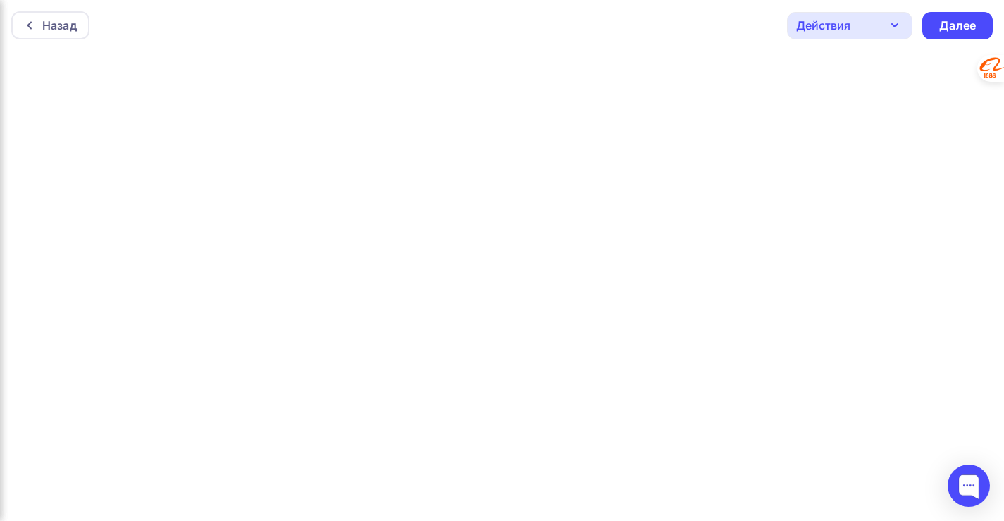
scroll to position [4, 0]
click at [952, 18] on div "Далее" at bounding box center [957, 22] width 37 height 16
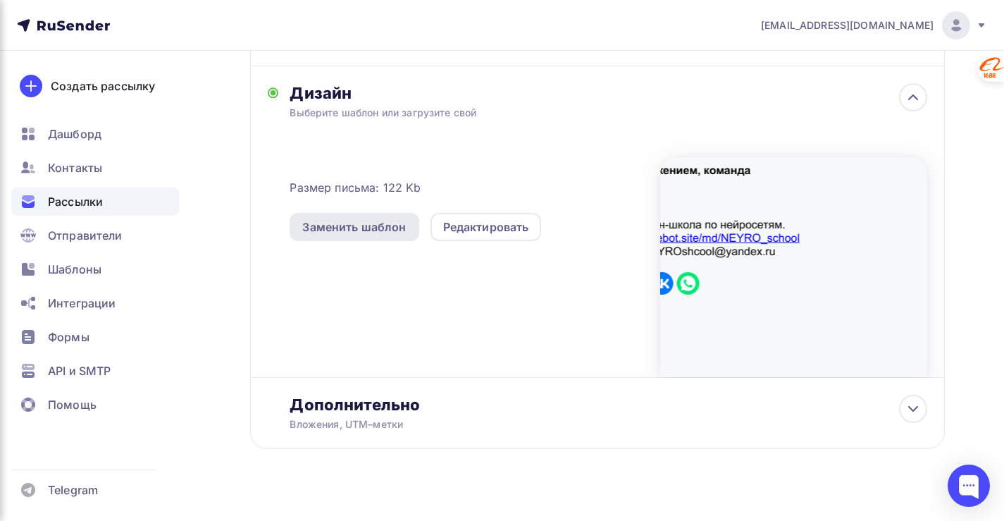
scroll to position [333, 0]
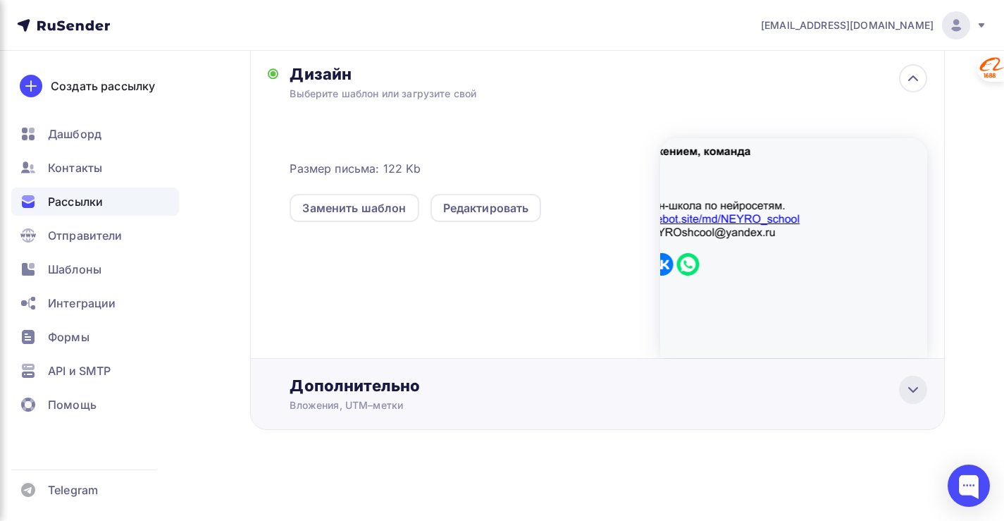
click at [909, 388] on icon at bounding box center [913, 389] width 8 height 4
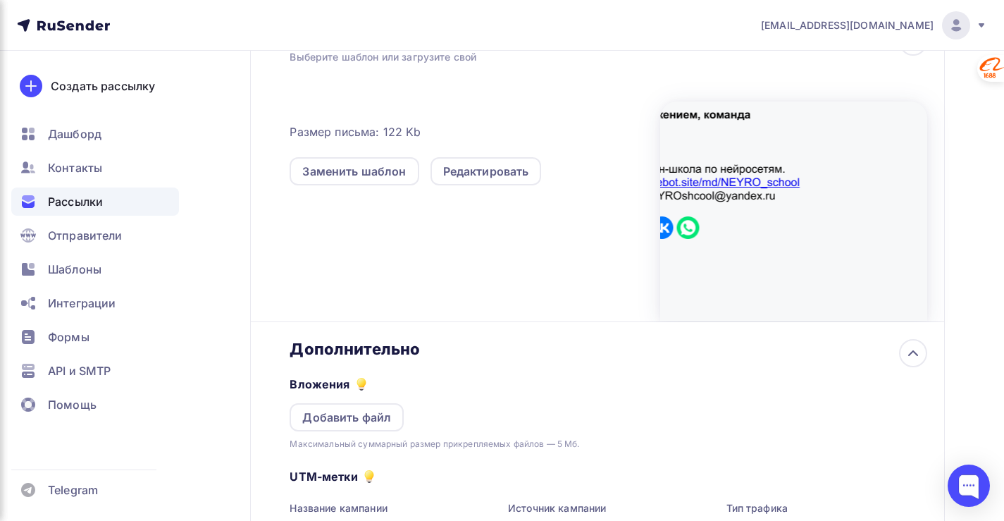
scroll to position [333, 0]
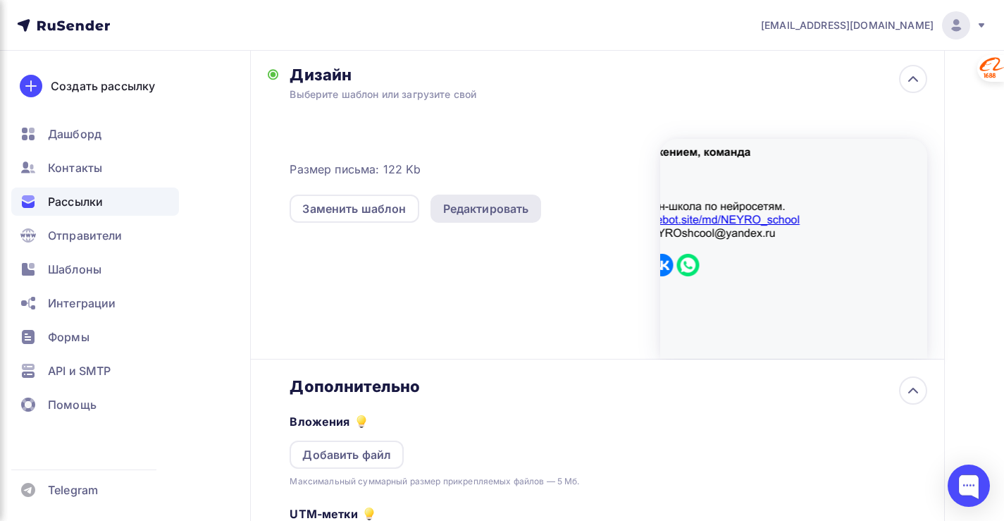
click at [490, 213] on div "Редактировать" at bounding box center [486, 208] width 86 height 17
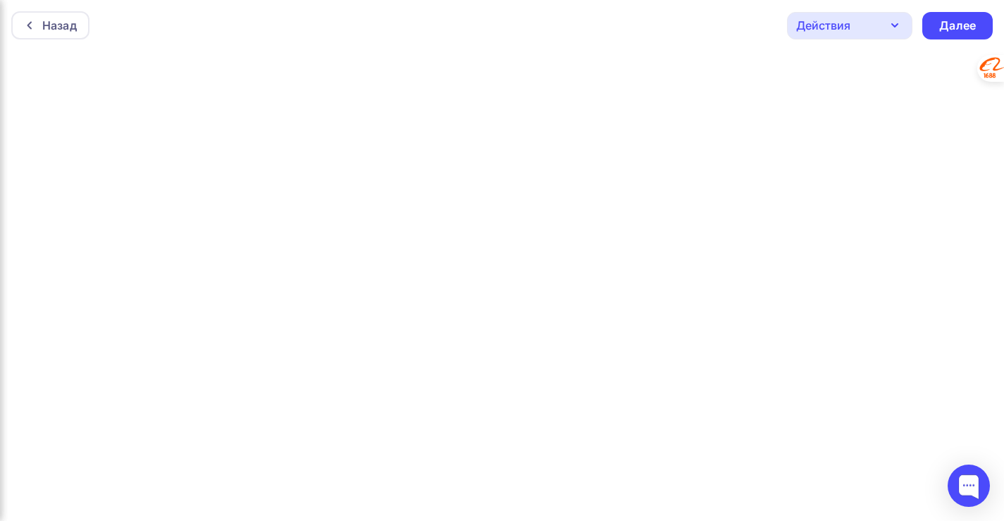
scroll to position [4, 0]
click at [955, 18] on div "Далее" at bounding box center [957, 22] width 37 height 16
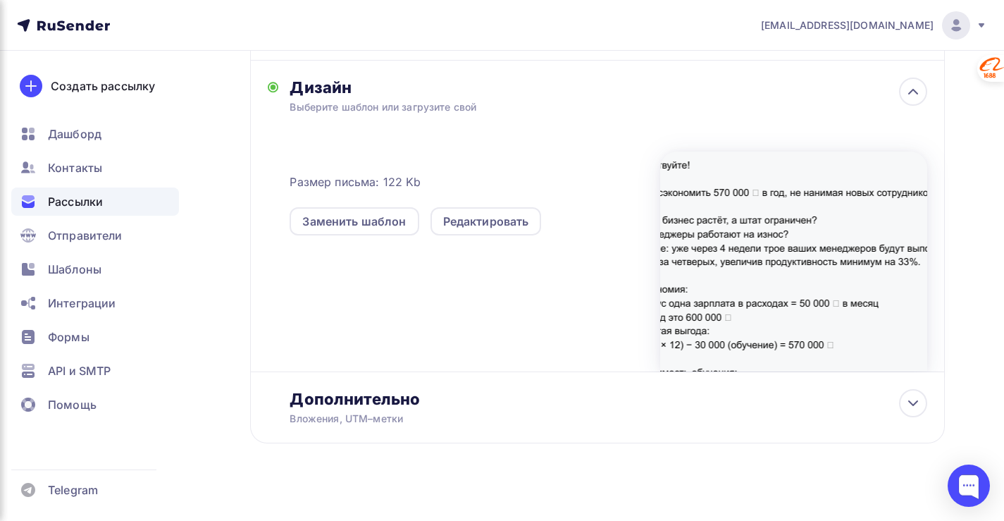
scroll to position [333, 0]
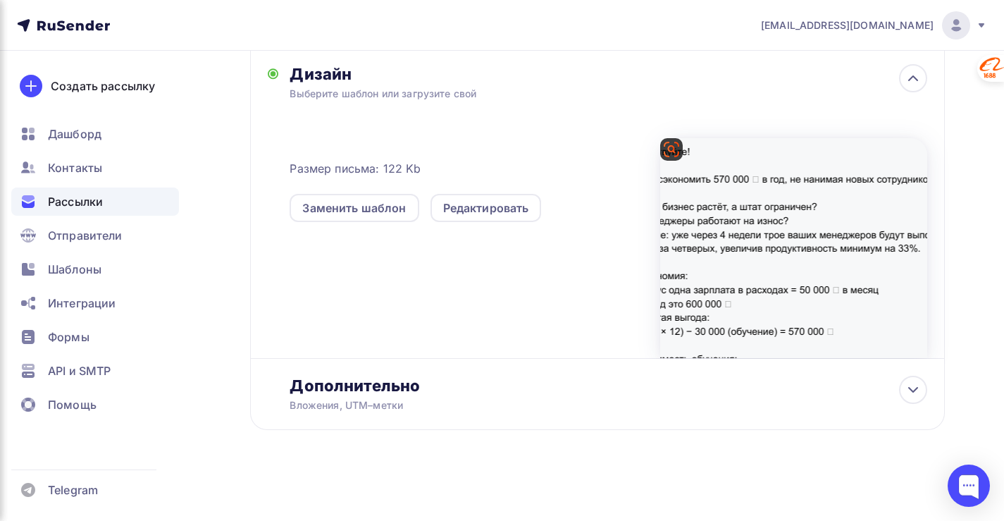
click at [790, 277] on div at bounding box center [793, 248] width 267 height 220
click at [99, 232] on span "Отправители" at bounding box center [85, 235] width 75 height 17
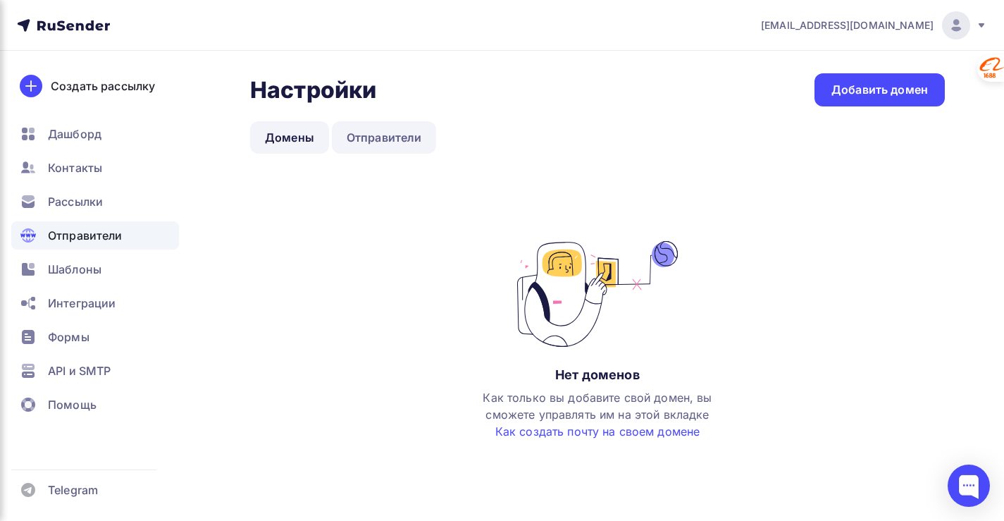
click at [390, 136] on link "Отправители" at bounding box center [384, 137] width 105 height 32
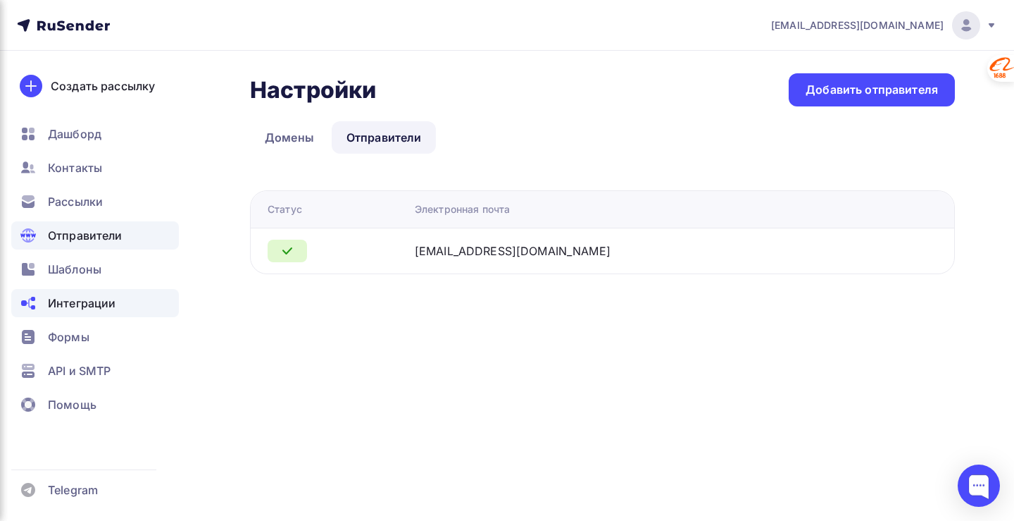
click at [80, 306] on span "Интеграции" at bounding box center [82, 302] width 68 height 17
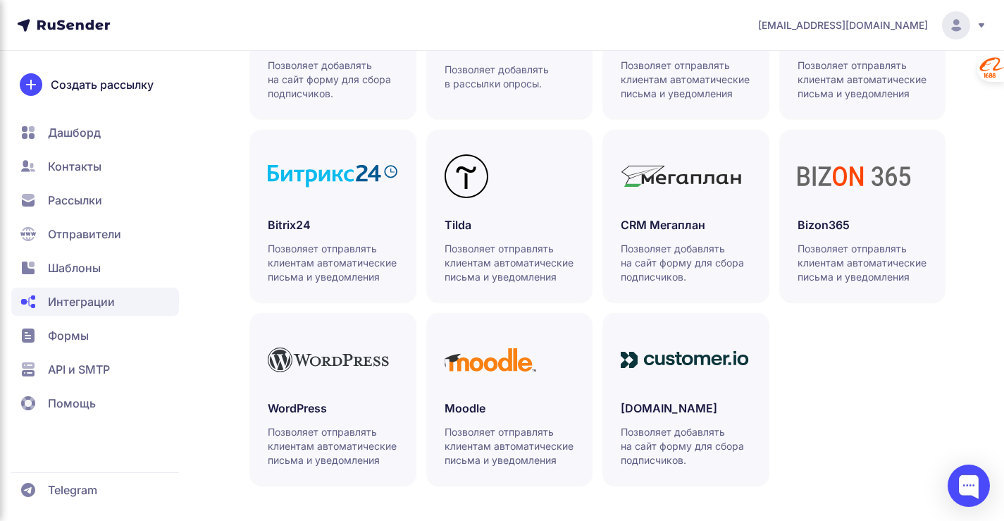
scroll to position [448, 0]
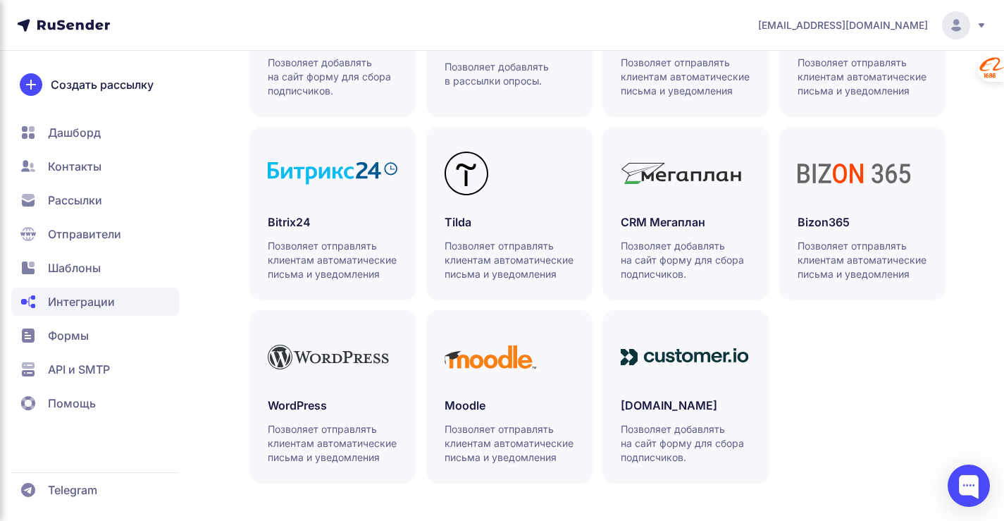
click at [74, 408] on span "Помощь" at bounding box center [72, 403] width 48 height 17
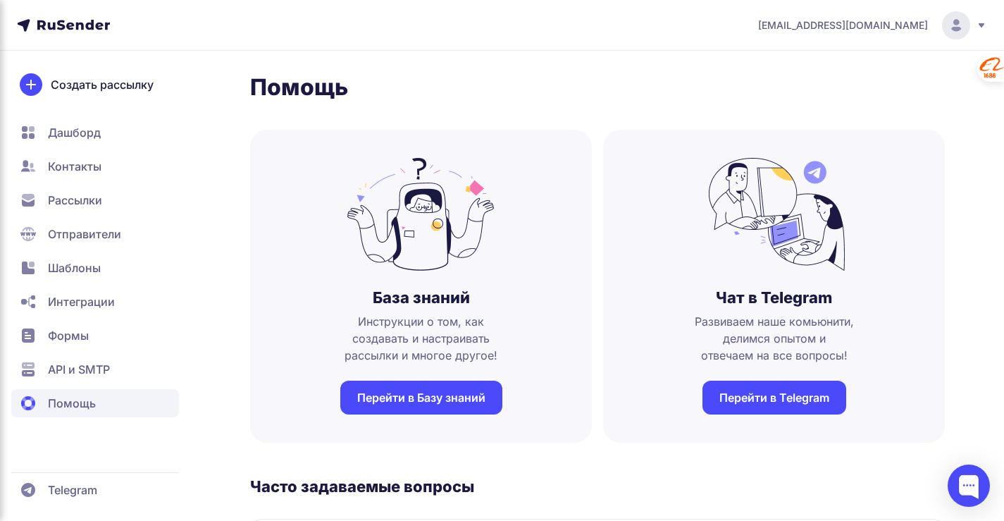
click at [82, 152] on span "Дашборд" at bounding box center [95, 166] width 168 height 28
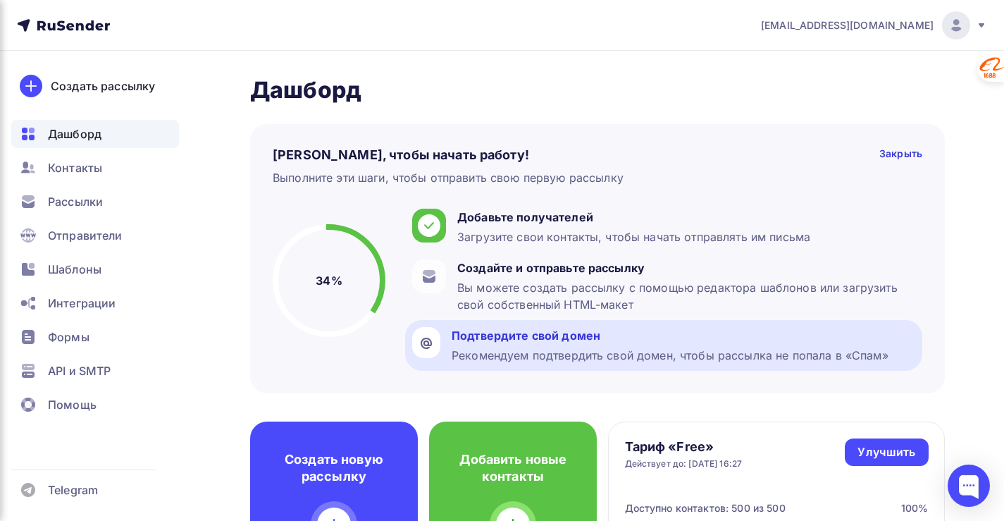
click at [535, 349] on div "Рекомендуем подтвердить свой домен, чтобы рассылка не попала в «Спам»" at bounding box center [670, 355] width 437 height 17
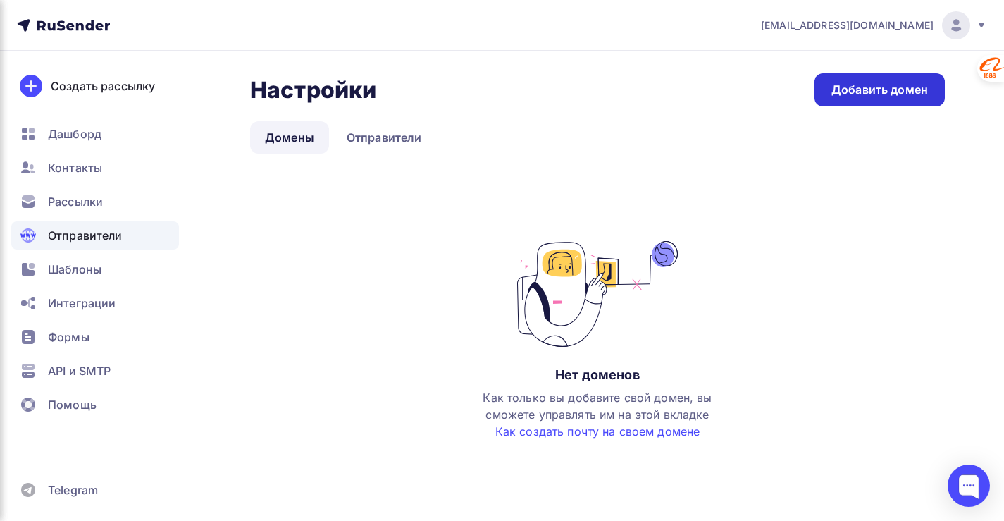
click at [871, 88] on div "Добавить домен" at bounding box center [879, 90] width 97 height 16
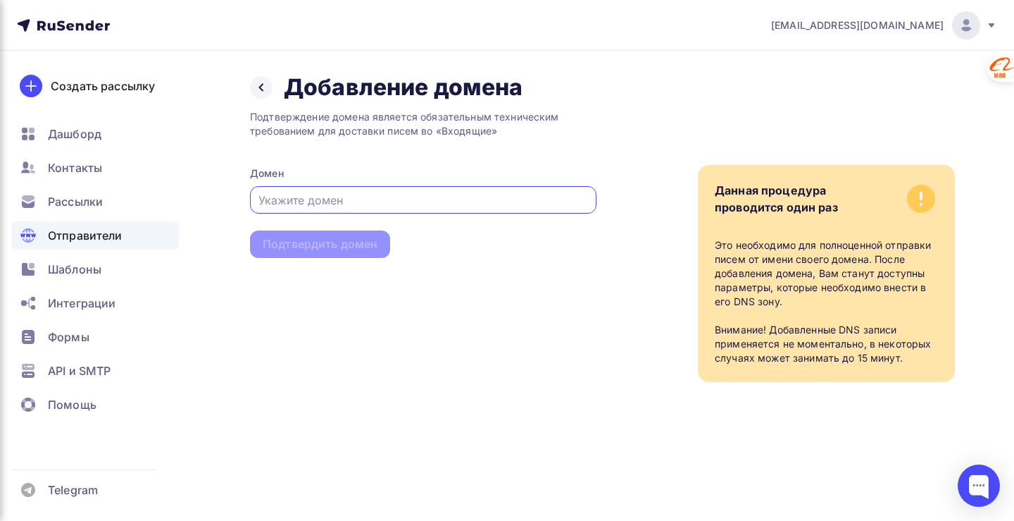
click at [378, 376] on div "Подтверждение домена является обязательным техническим требованием для доставки…" at bounding box center [423, 241] width 347 height 280
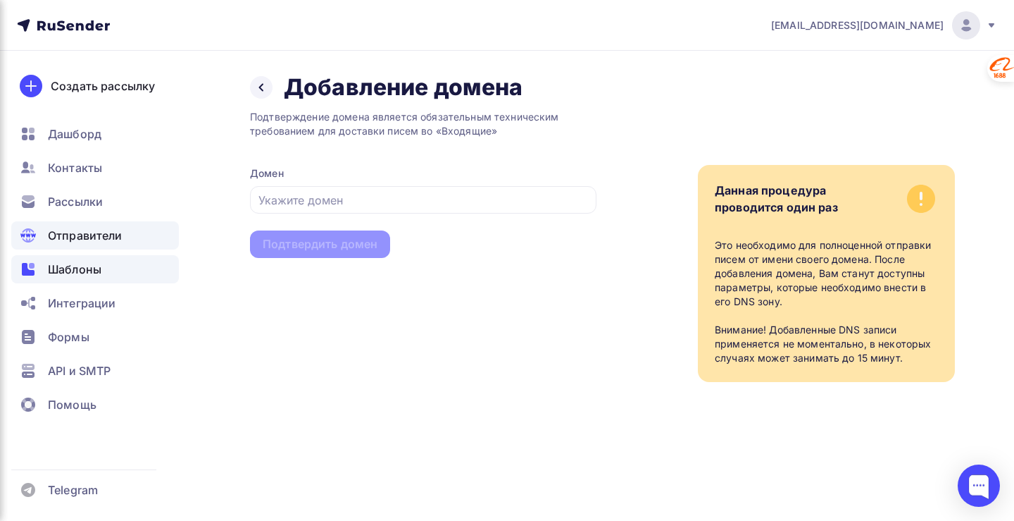
click at [80, 271] on span "Шаблоны" at bounding box center [75, 269] width 54 height 17
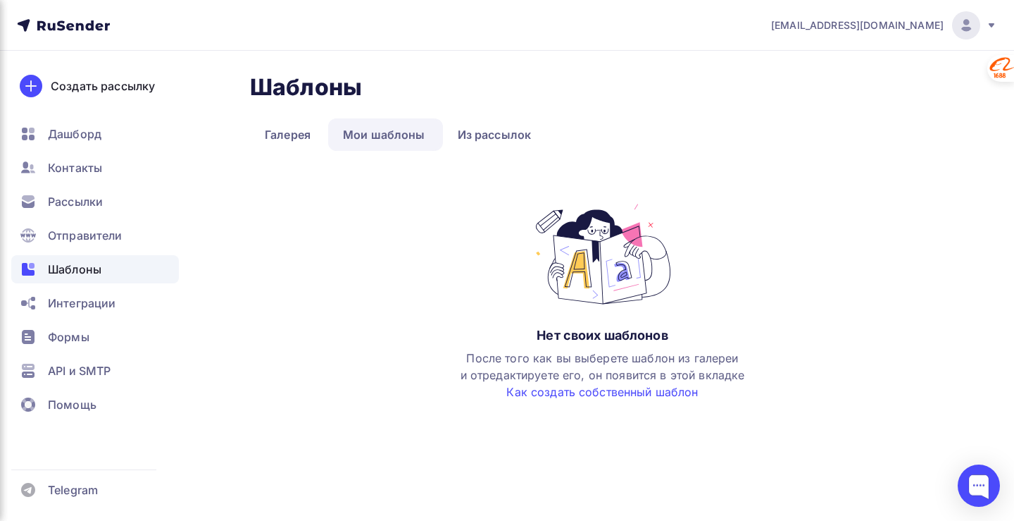
click at [397, 146] on link "Мои шаблоны" at bounding box center [384, 134] width 112 height 32
click at [73, 231] on span "Отправители" at bounding box center [85, 235] width 75 height 17
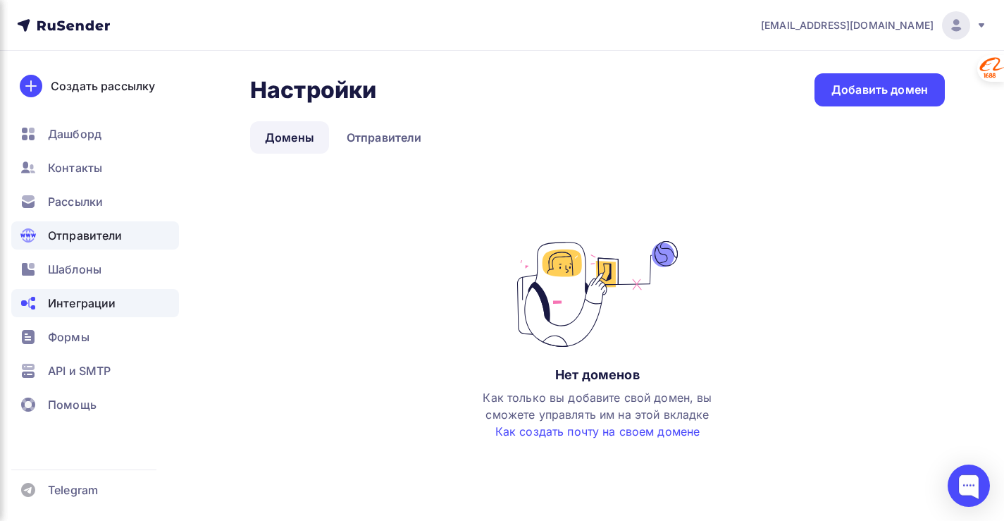
click at [80, 308] on span "Интеграции" at bounding box center [82, 302] width 68 height 17
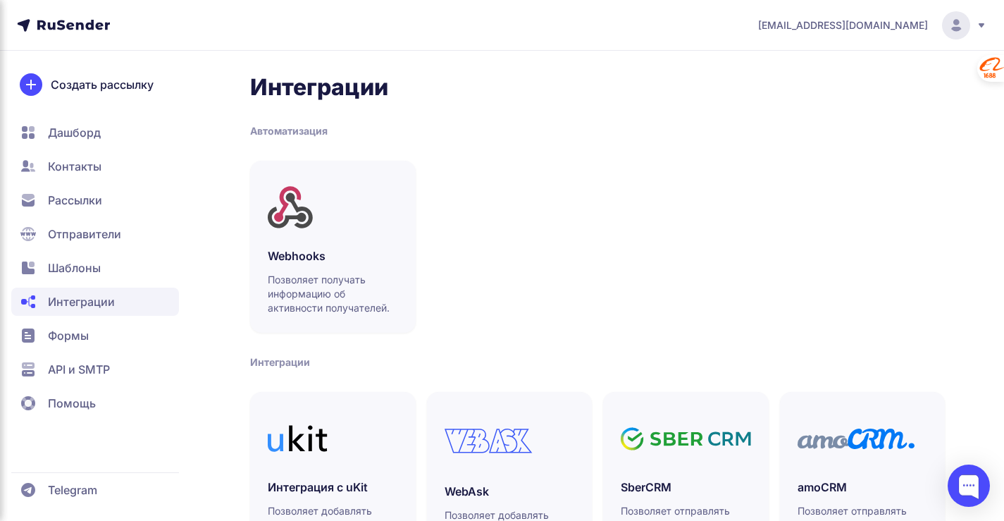
click at [71, 135] on span "Дашборд" at bounding box center [74, 132] width 53 height 17
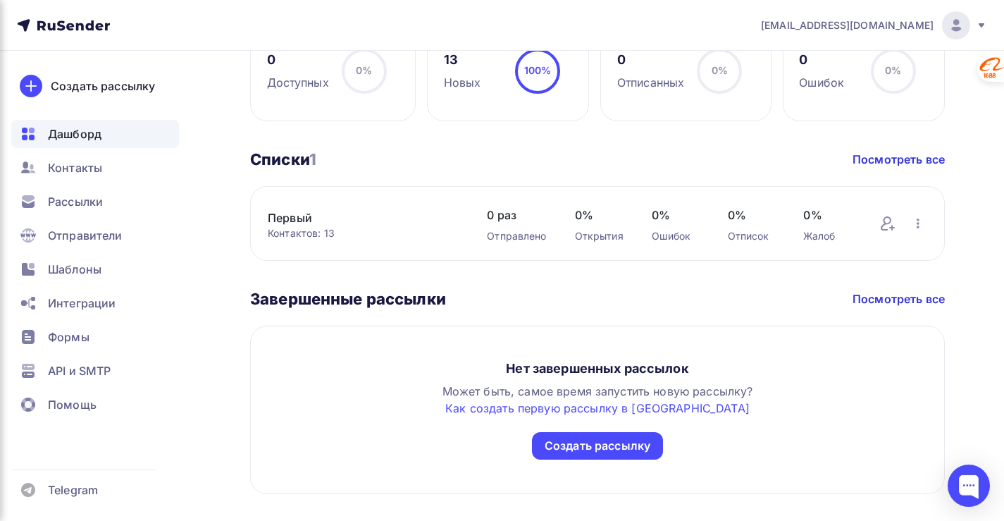
scroll to position [642, 0]
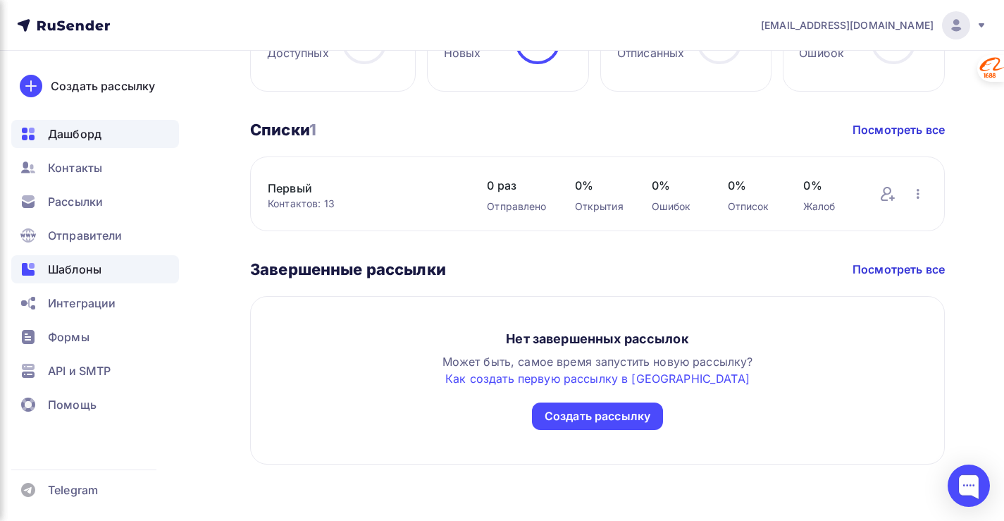
click at [92, 267] on span "Шаблоны" at bounding box center [75, 269] width 54 height 17
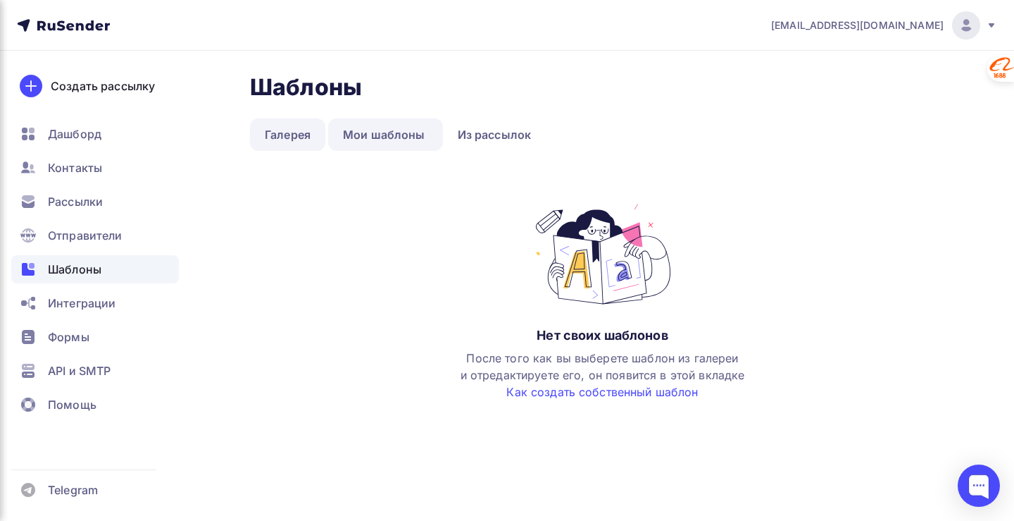
click at [297, 137] on link "Галерея" at bounding box center [287, 134] width 75 height 32
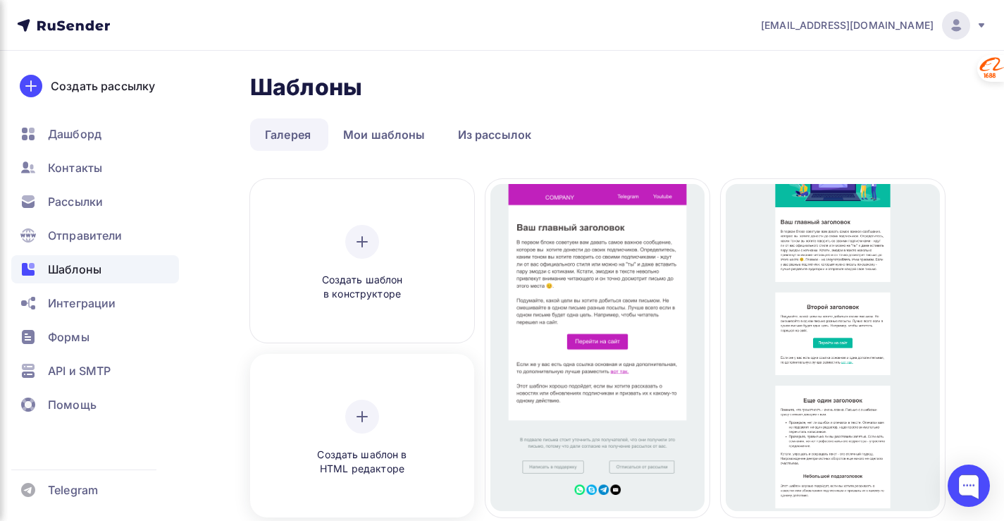
click at [357, 418] on icon at bounding box center [362, 416] width 17 height 17
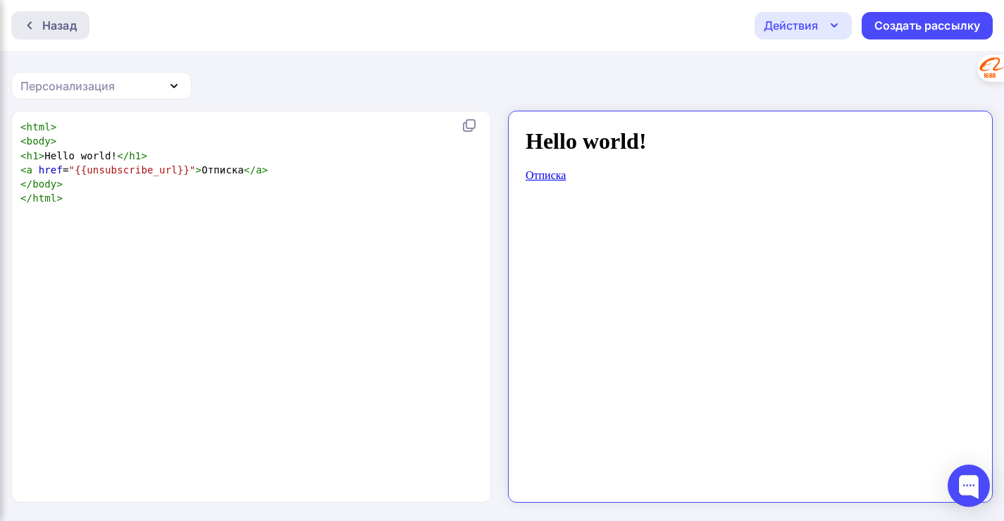
click at [27, 18] on div "Назад" at bounding box center [50, 25] width 78 height 28
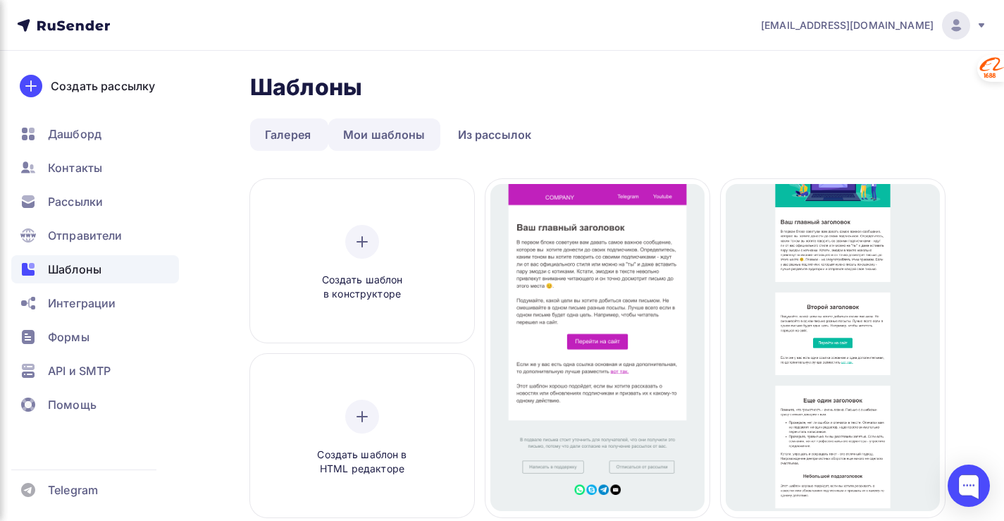
click at [394, 137] on link "Мои шаблоны" at bounding box center [384, 134] width 112 height 32
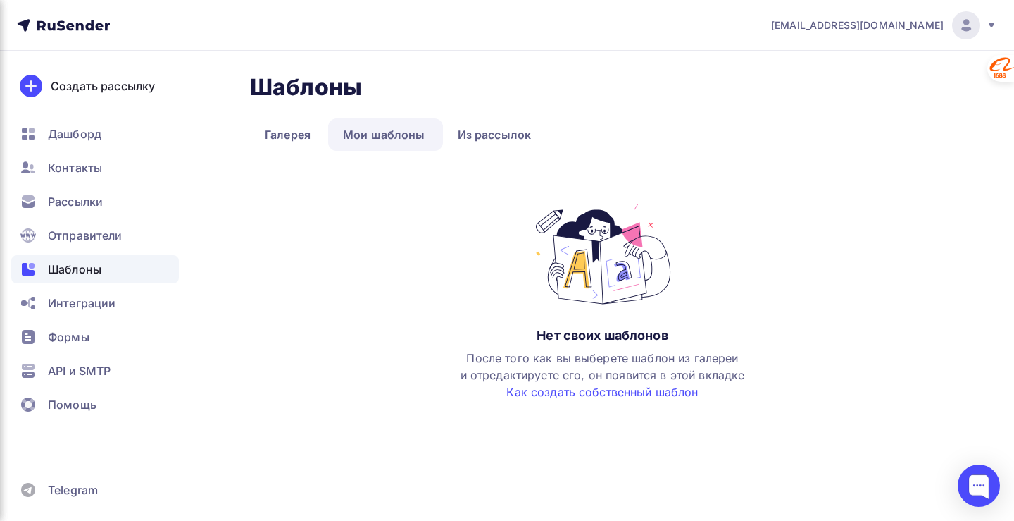
click at [993, 21] on icon at bounding box center [991, 25] width 11 height 11
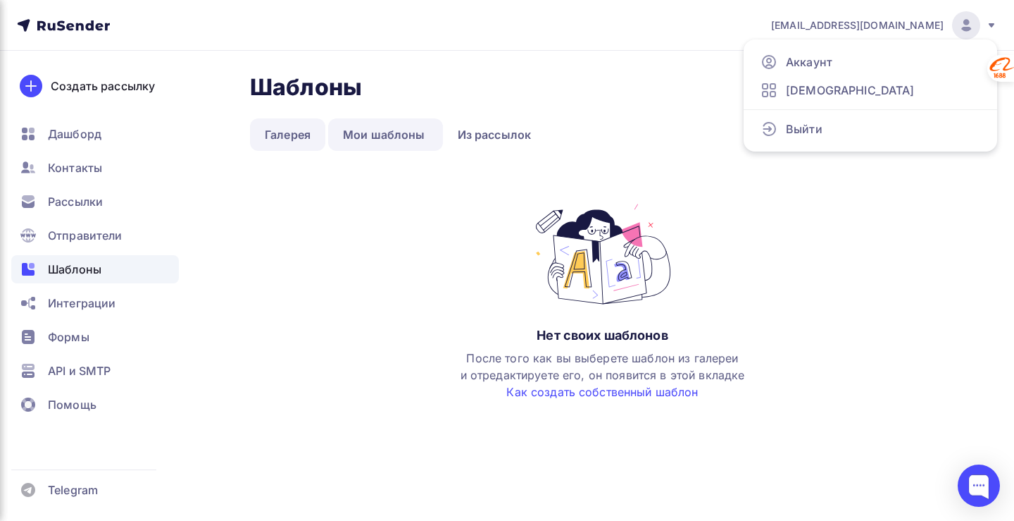
click at [285, 131] on link "Галерея" at bounding box center [287, 134] width 75 height 32
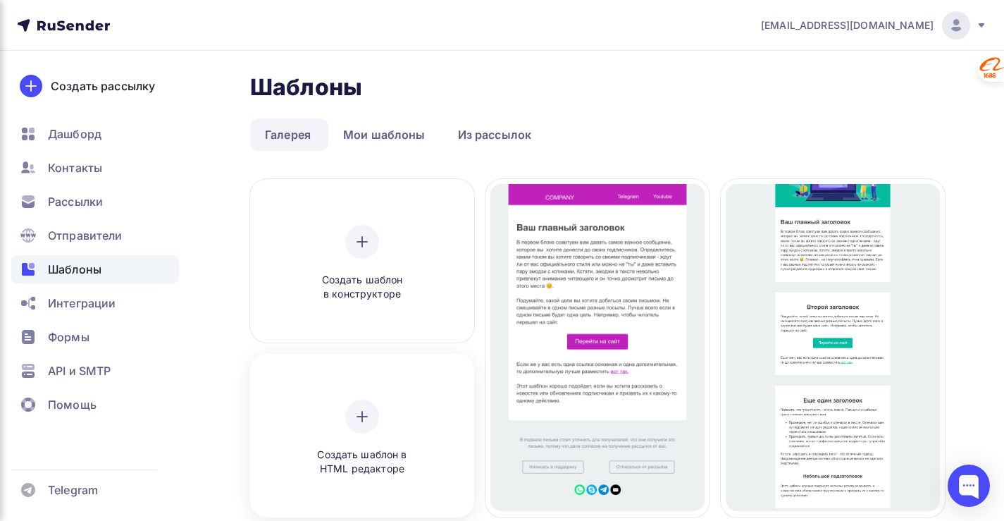
click at [362, 457] on span "Создать шаблон в HTML редакторе" at bounding box center [362, 461] width 134 height 29
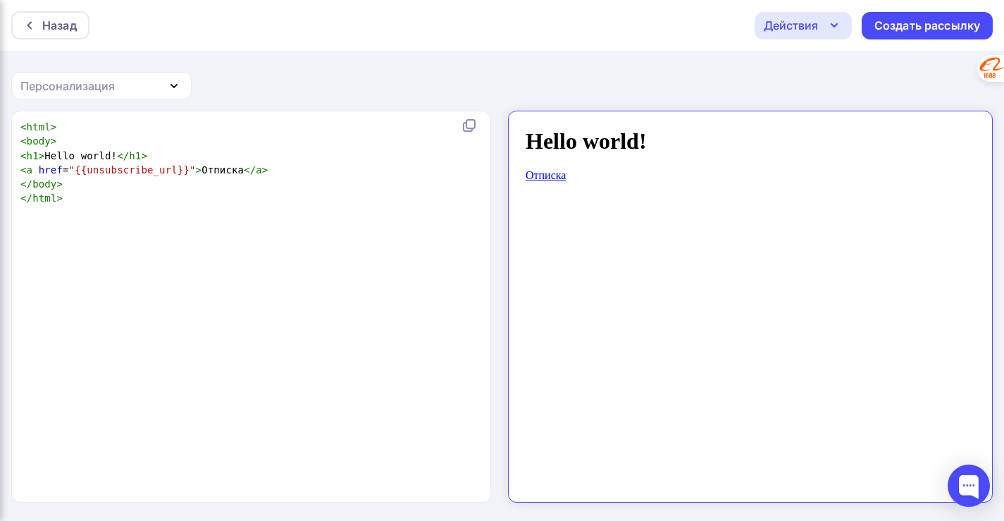
scroll to position [5, 0]
type textarea "Hello world!"
drag, startPoint x: 43, startPoint y: 153, endPoint x: 106, endPoint y: 159, distance: 63.7
click at [106, 159] on span "< h1 > Hello world! </ h1 >" at bounding box center [83, 155] width 127 height 11
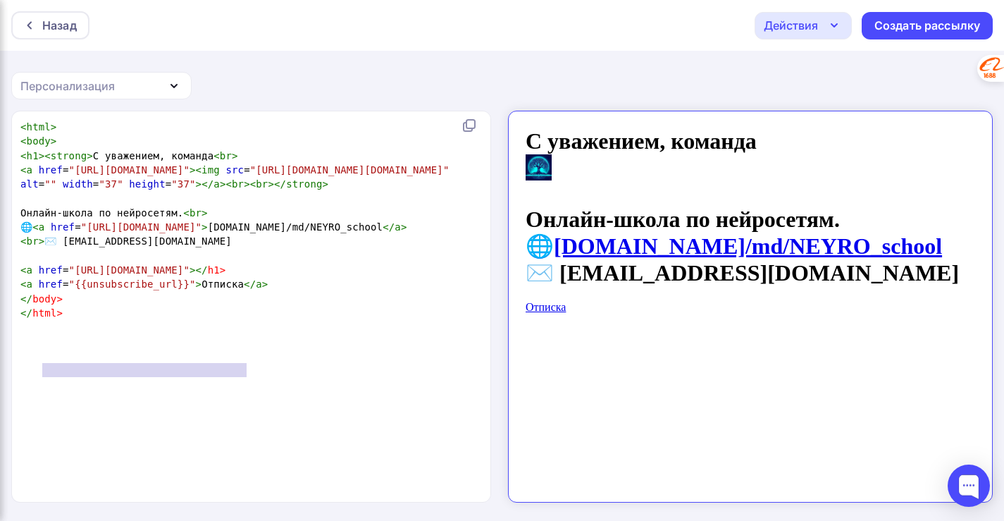
type textarea "<a href="{{unsubscribe_url}}">Отписка</a>"
drag, startPoint x: 256, startPoint y: 372, endPoint x: 8, endPoint y: 373, distance: 248.0
click at [8, 373] on div "<a href="{{unsubscribe_url}}">Отписка</a> x < html > < body > < h1 >< strong > …" at bounding box center [502, 316] width 1004 height 411
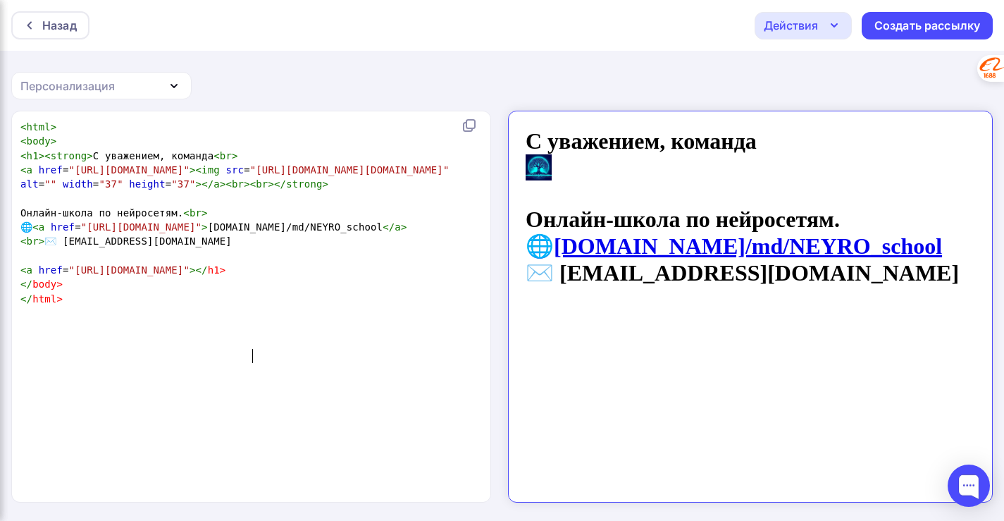
click at [220, 275] on span "h1" at bounding box center [214, 269] width 12 height 11
type textarea "/h1>"
drag, startPoint x: 233, startPoint y: 356, endPoint x: 264, endPoint y: 360, distance: 31.2
click at [264, 277] on pre "< a href = "[URL][DOMAIN_NAME]" ></ h1 >" at bounding box center [254, 270] width 472 height 14
click at [237, 263] on pre "​" at bounding box center [254, 256] width 472 height 14
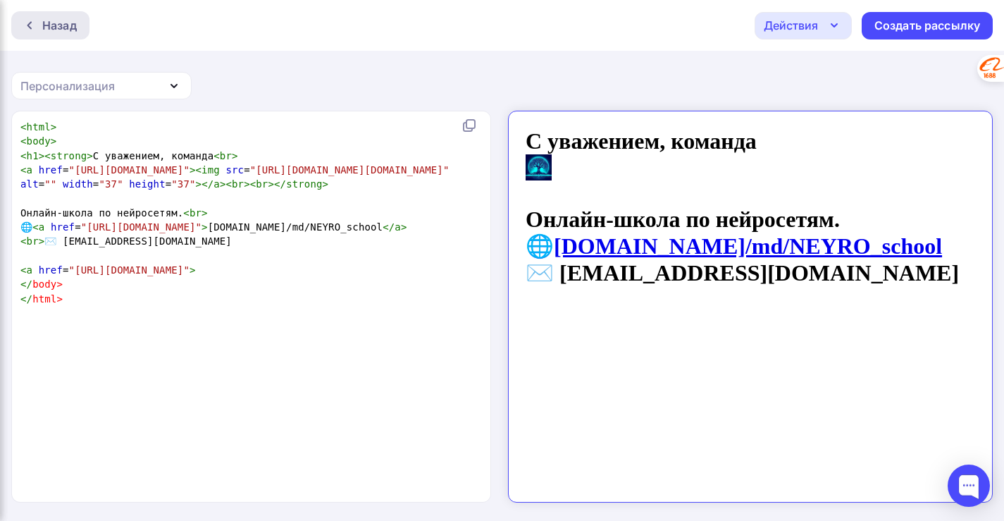
click at [42, 30] on div "Назад" at bounding box center [59, 25] width 35 height 17
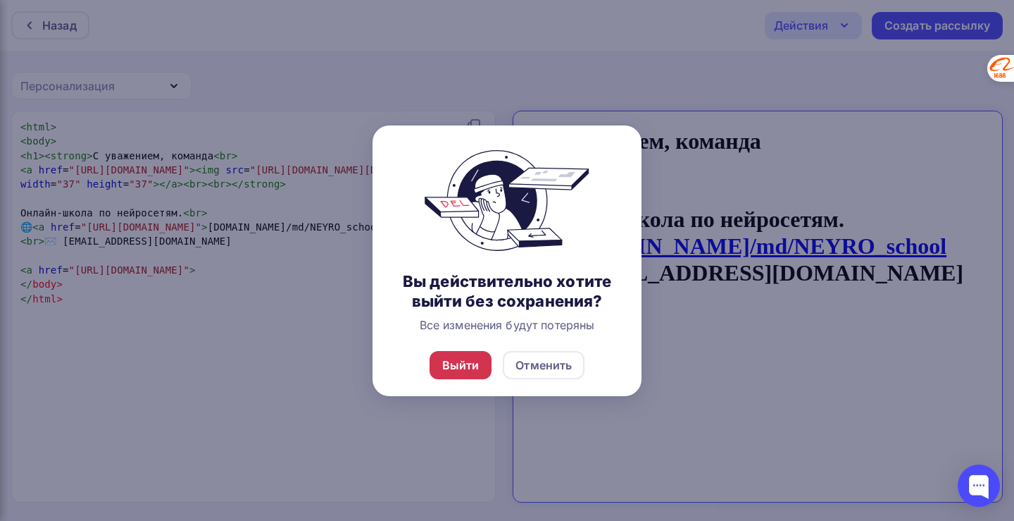
click at [461, 372] on div "Выйти" at bounding box center [460, 364] width 37 height 17
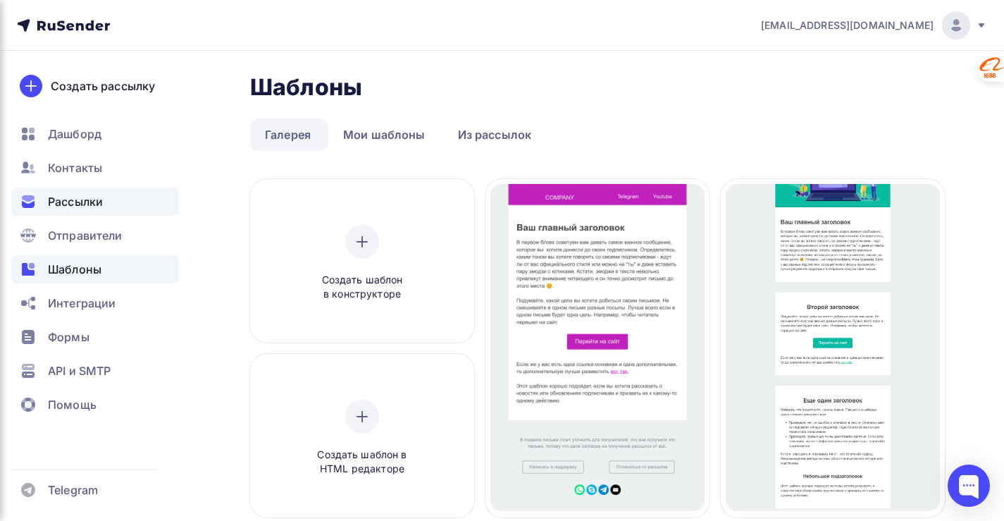
click at [75, 203] on span "Рассылки" at bounding box center [75, 201] width 55 height 17
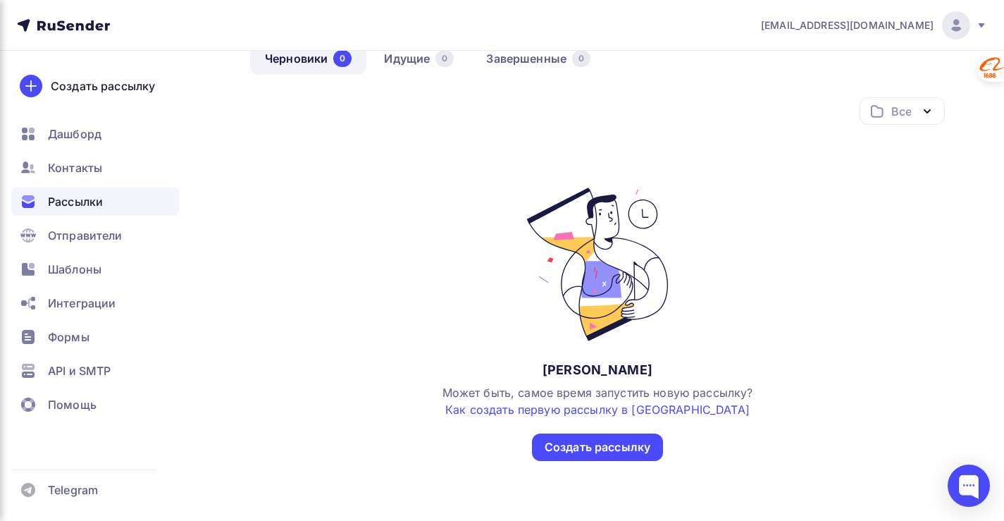
scroll to position [112, 0]
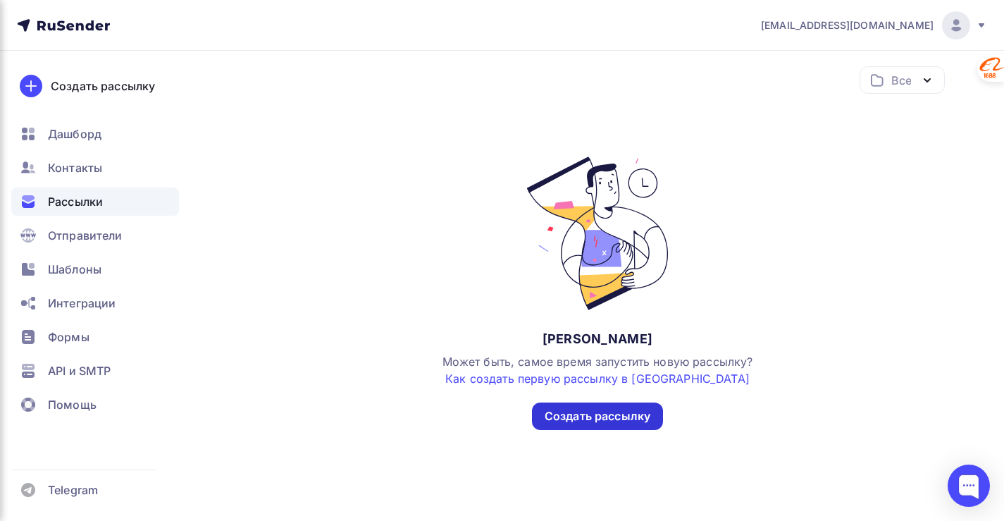
click at [604, 421] on div "Создать рассылку" at bounding box center [598, 416] width 106 height 16
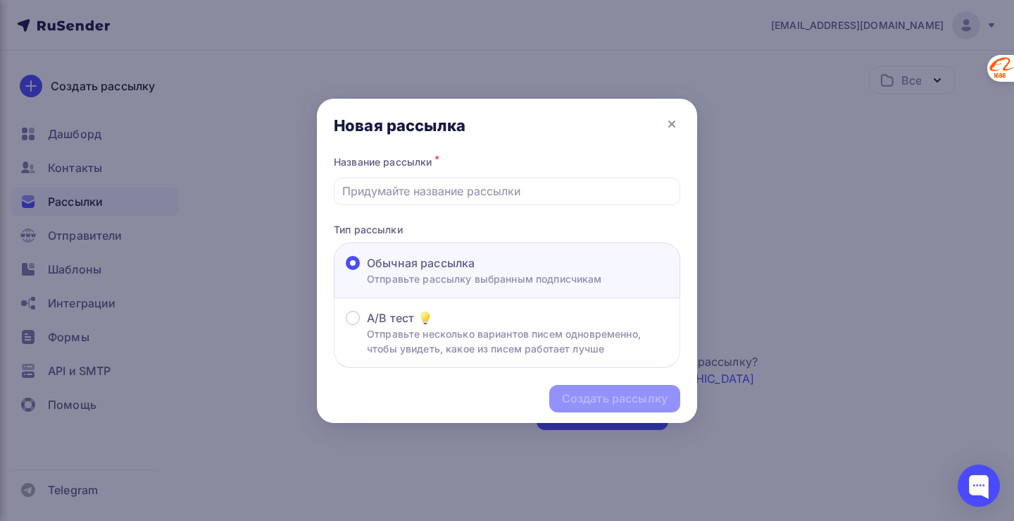
click at [422, 268] on span "Обычная рассылка" at bounding box center [421, 262] width 108 height 17
click at [367, 271] on input "Обычная рассылка Отправьте рассылку выбранным подписчикам" at bounding box center [367, 271] width 0 height 0
click at [672, 123] on icon at bounding box center [672, 124] width 6 height 6
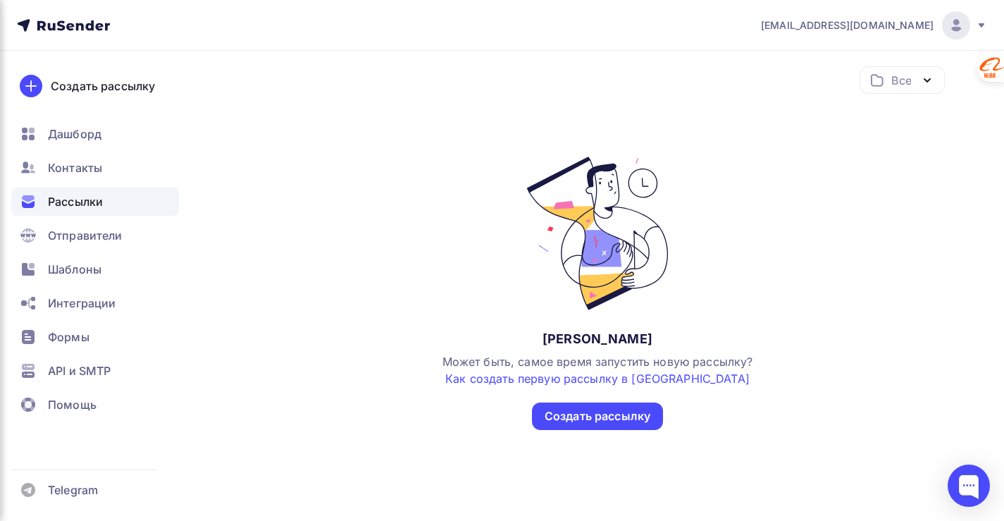
click at [928, 80] on icon "button" at bounding box center [927, 80] width 6 height 3
click at [49, 23] on icon at bounding box center [63, 25] width 93 height 17
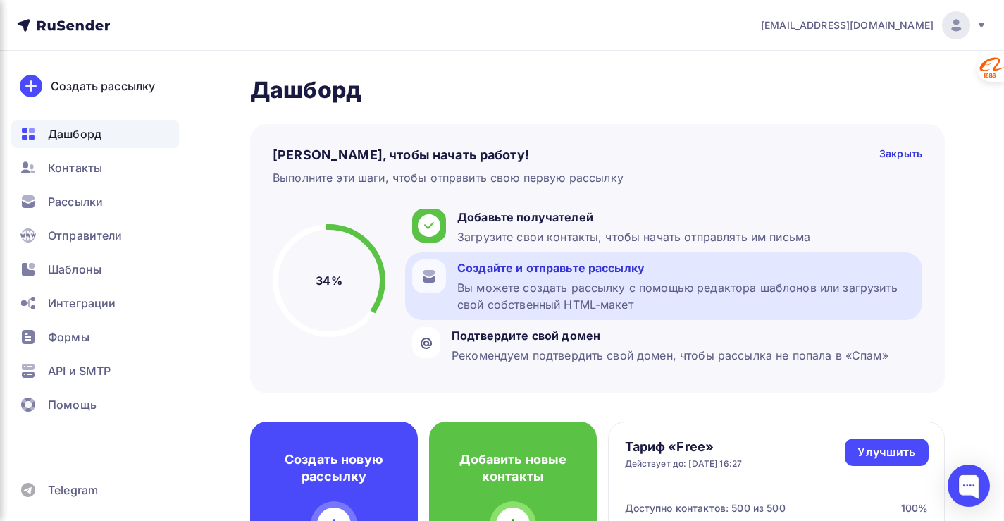
click at [514, 281] on div "Вы можете создать рассылку с помощью редактора шаблонов или загрузить свой собс…" at bounding box center [686, 296] width 458 height 34
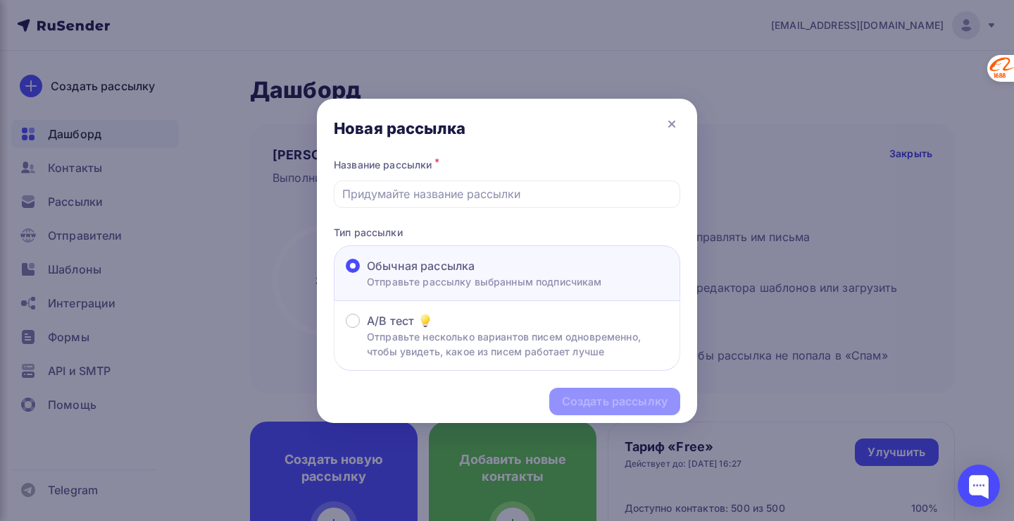
click at [603, 403] on div "Создать рассылку" at bounding box center [507, 401] width 380 height 61
click at [668, 125] on icon at bounding box center [672, 124] width 17 height 17
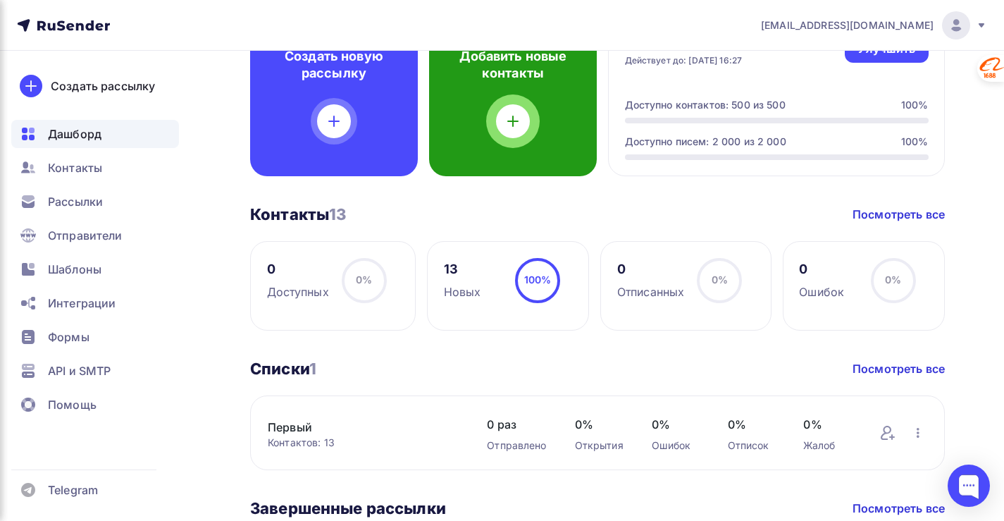
scroll to position [423, 0]
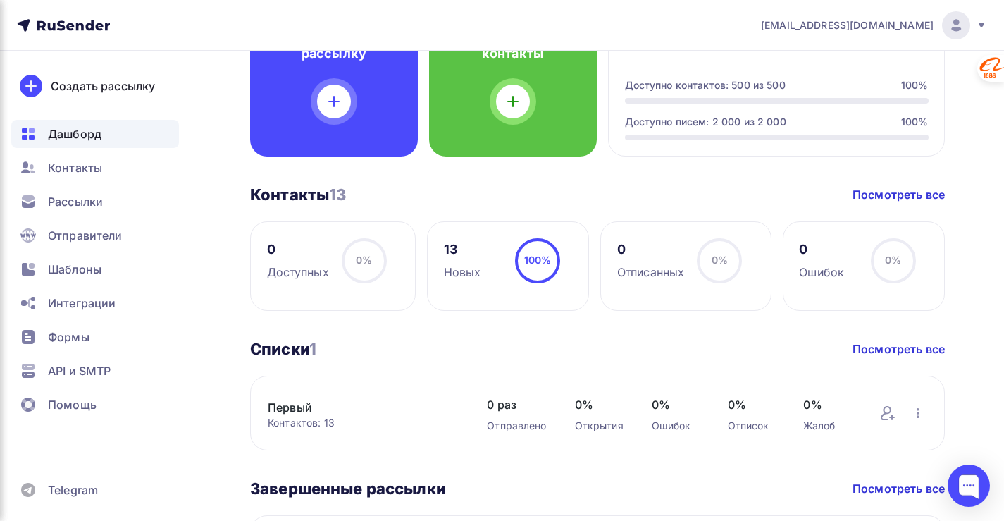
click at [539, 263] on span "100%" at bounding box center [537, 260] width 27 height 12
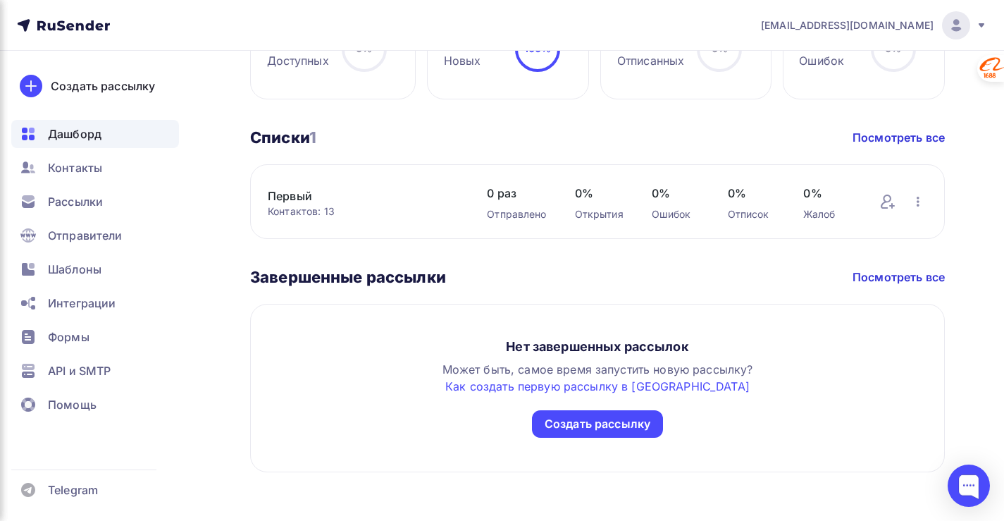
scroll to position [70, 0]
